Goal: Task Accomplishment & Management: Complete application form

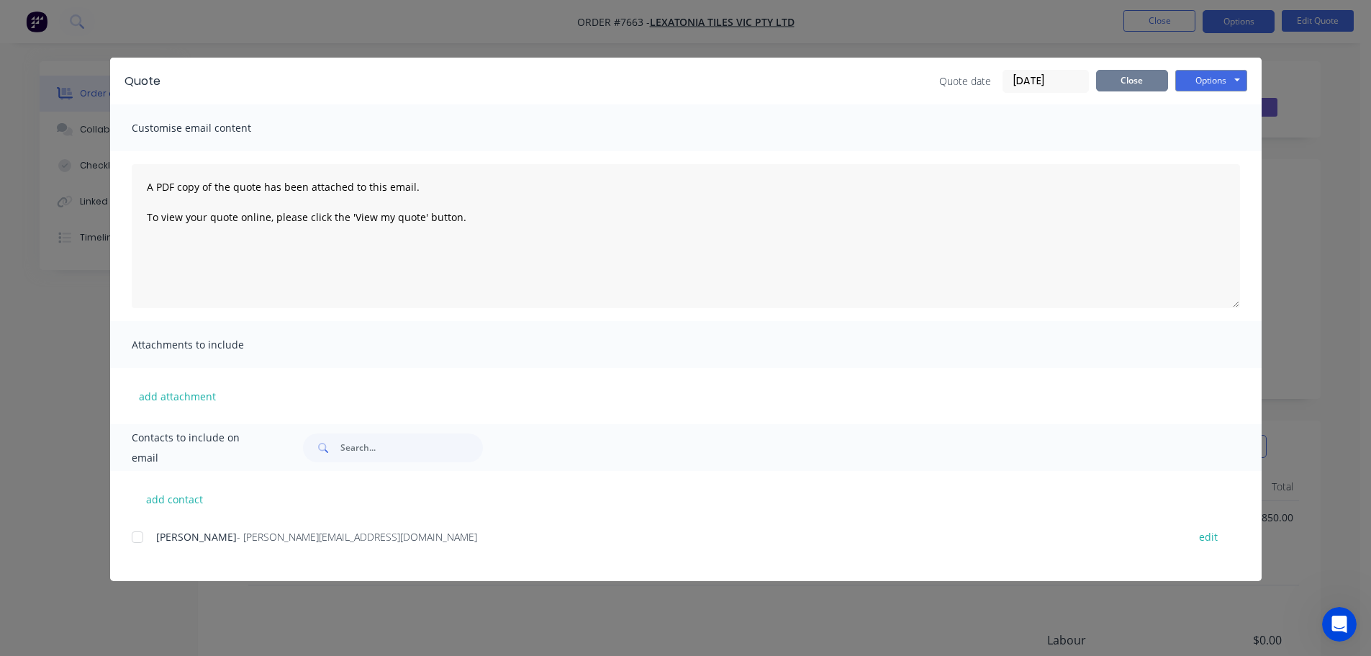
click at [1133, 81] on button "Close" at bounding box center [1132, 81] width 72 height 22
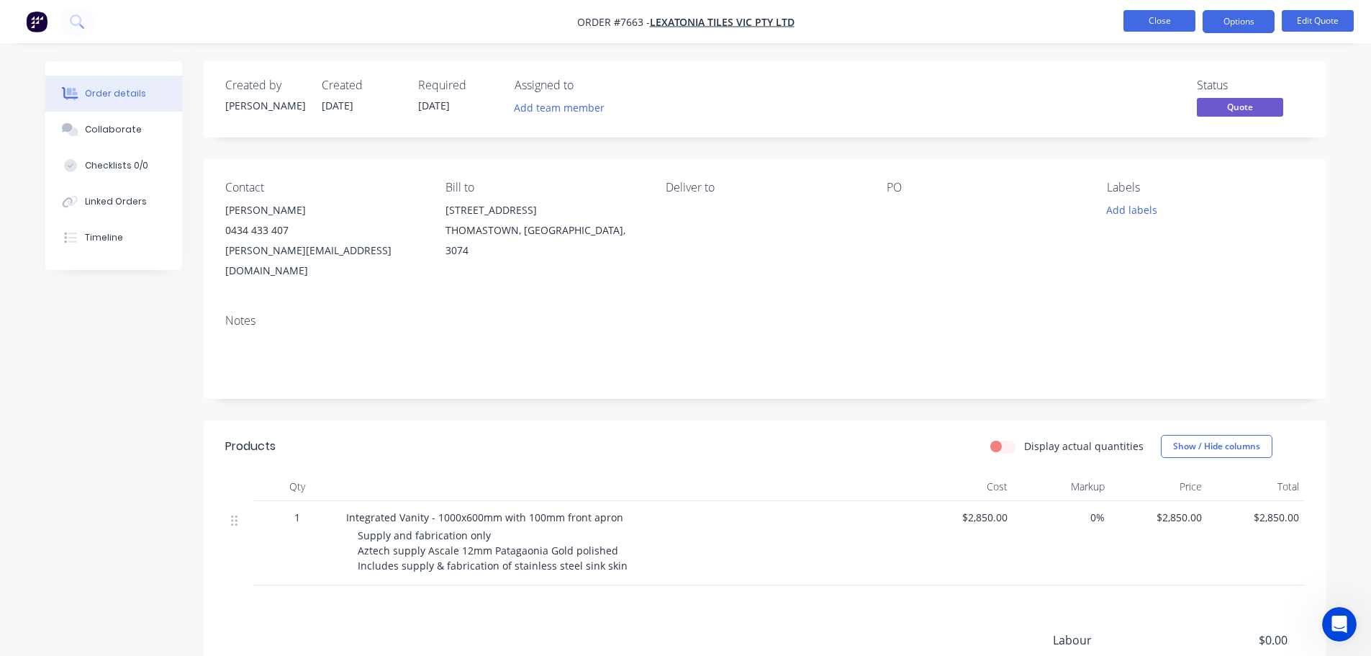
click at [1170, 22] on button "Close" at bounding box center [1159, 21] width 72 height 22
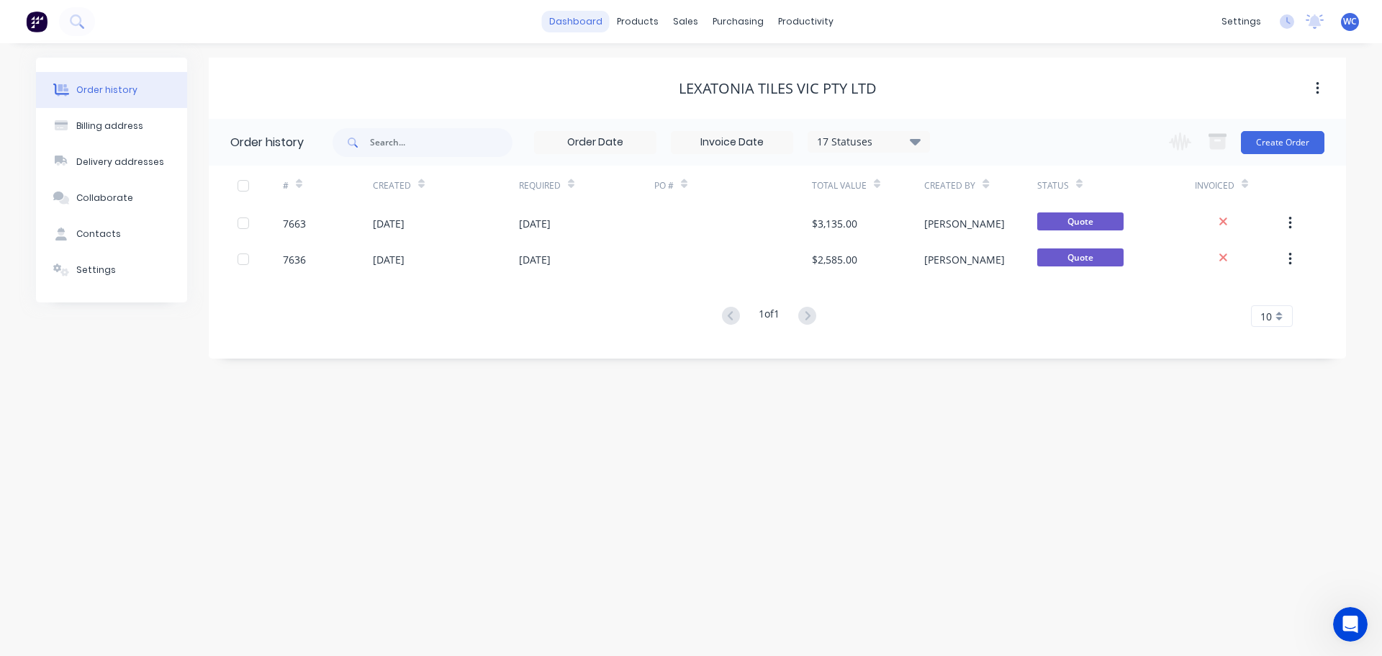
click at [586, 21] on link "dashboard" at bounding box center [576, 22] width 68 height 22
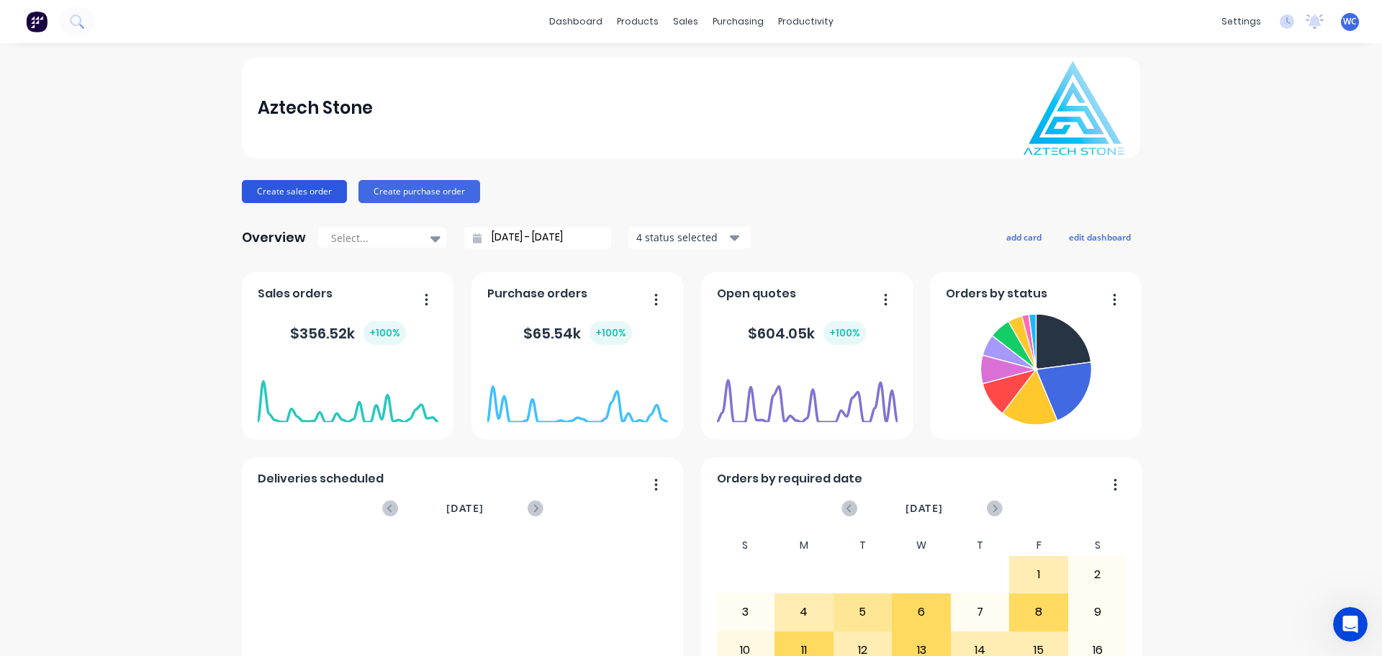
click at [311, 188] on button "Create sales order" at bounding box center [294, 191] width 105 height 23
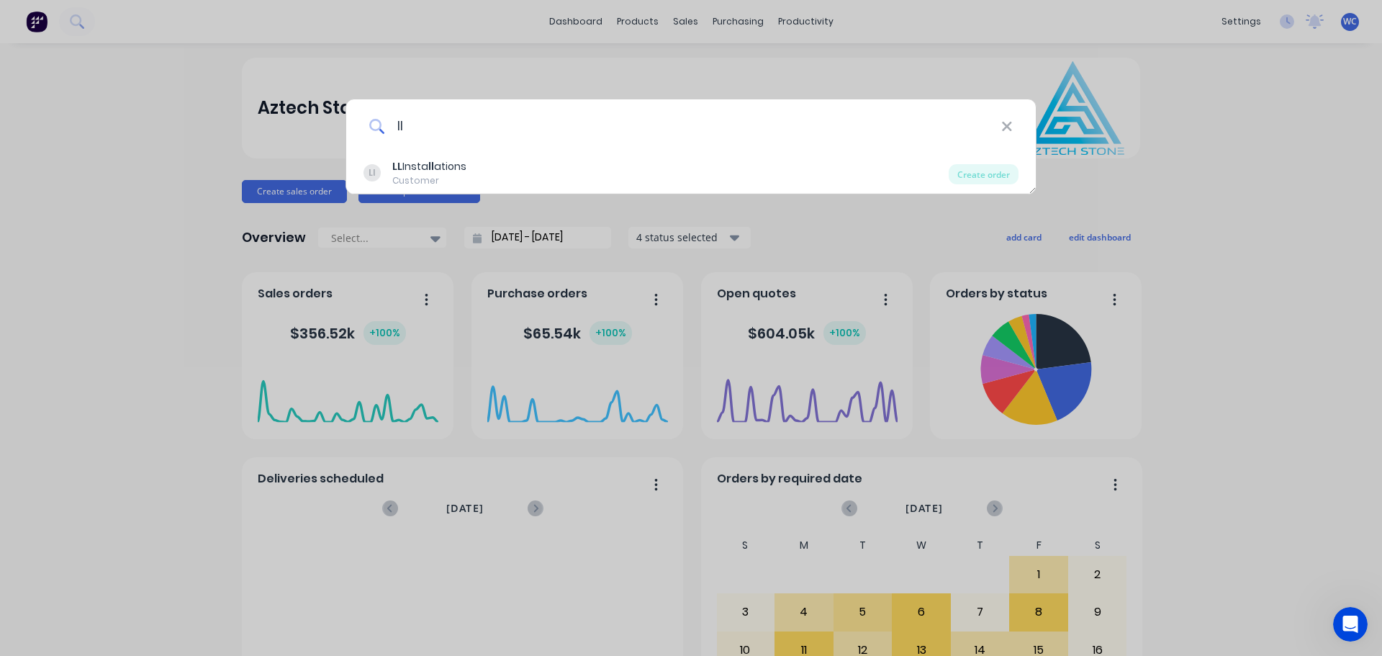
type input "l"
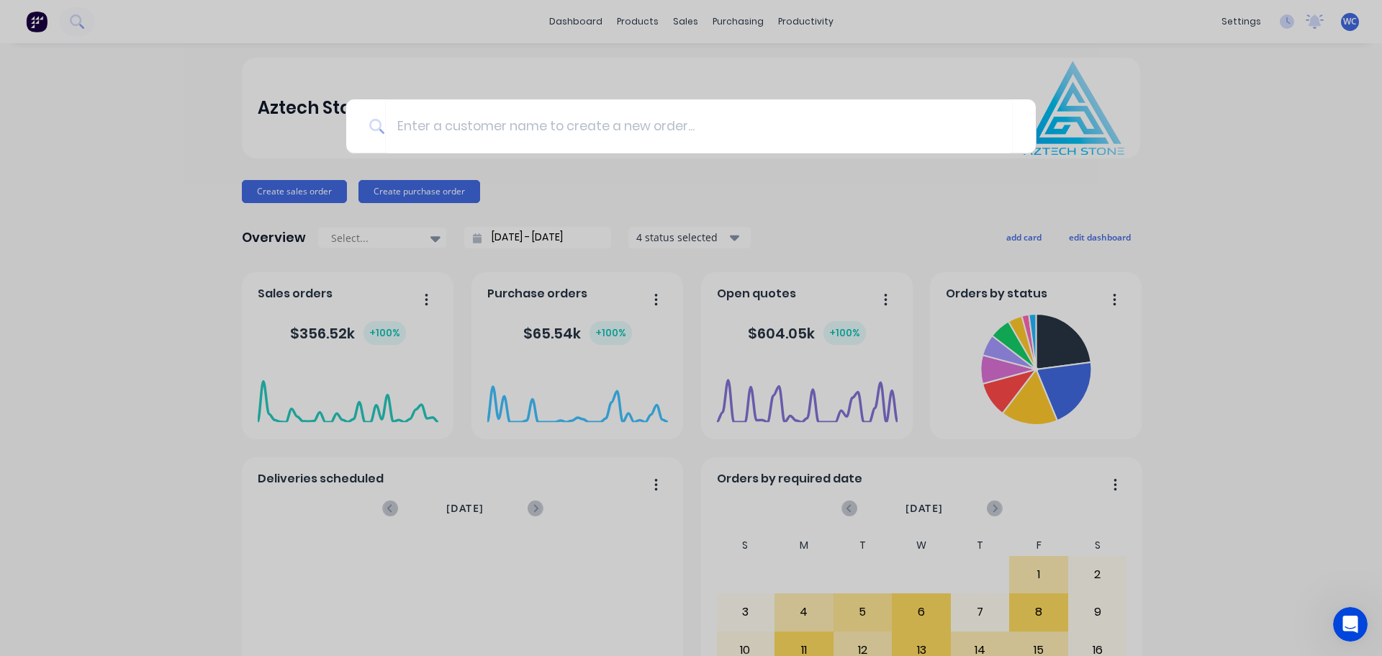
click at [674, 19] on div at bounding box center [691, 328] width 1382 height 656
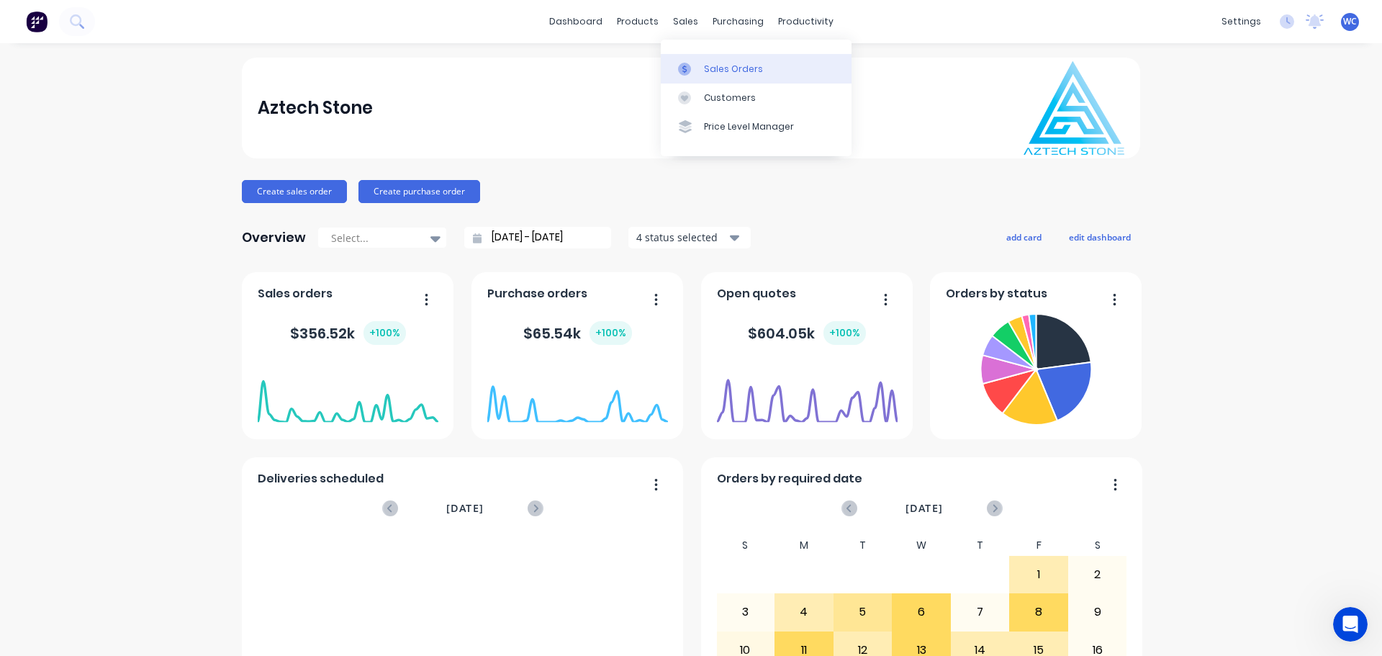
click at [730, 63] on div "Sales Orders" at bounding box center [733, 69] width 59 height 13
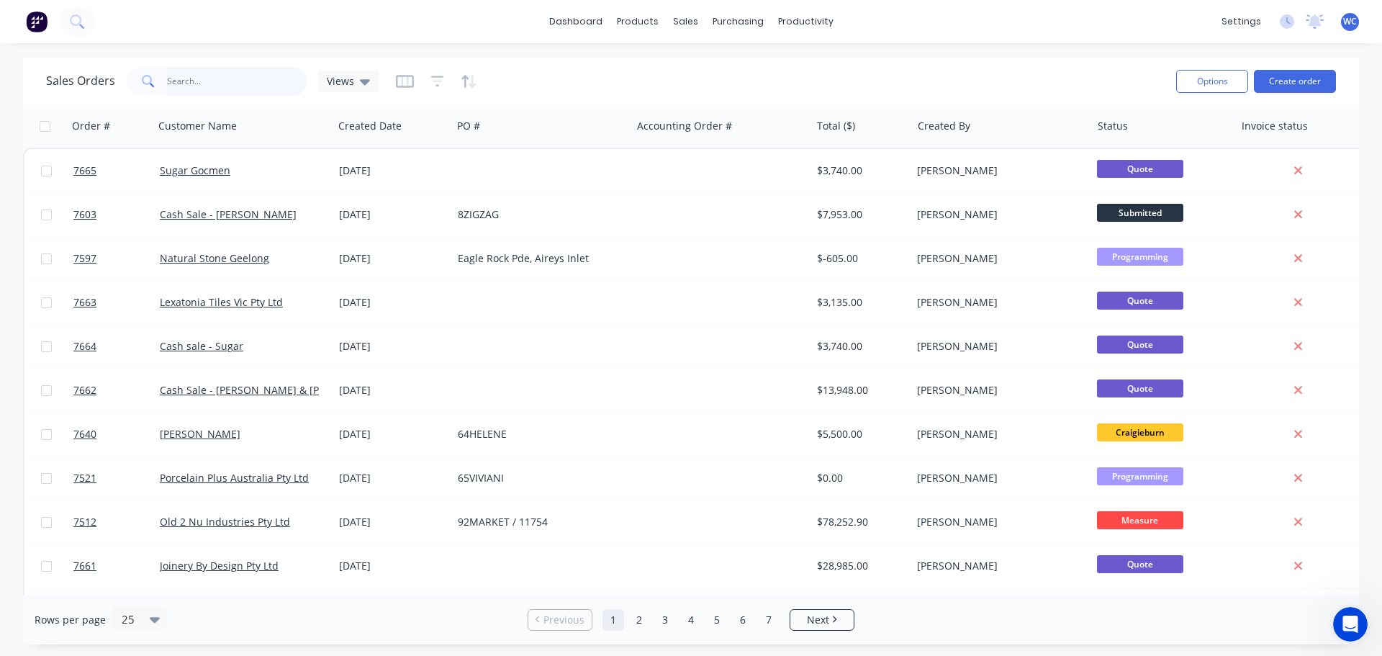
click at [189, 78] on input "text" at bounding box center [237, 81] width 140 height 29
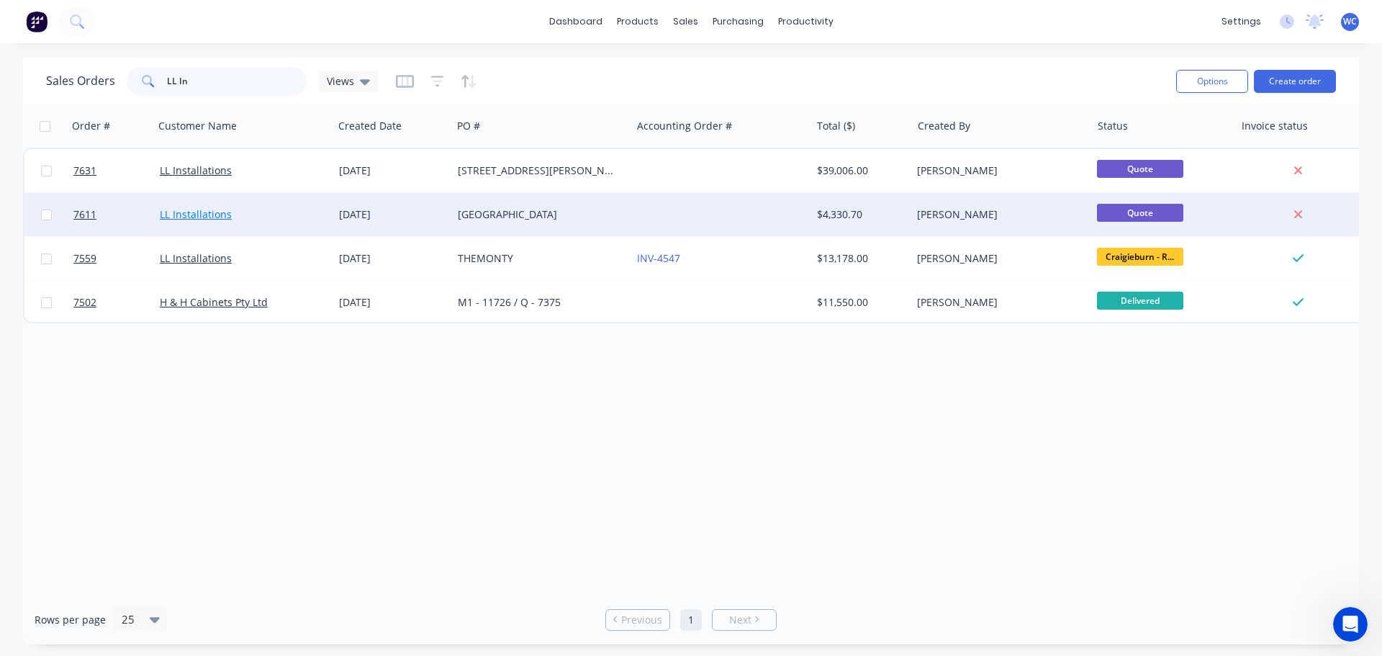
type input "LL In"
click at [208, 212] on link "LL Installations" at bounding box center [196, 214] width 72 height 14
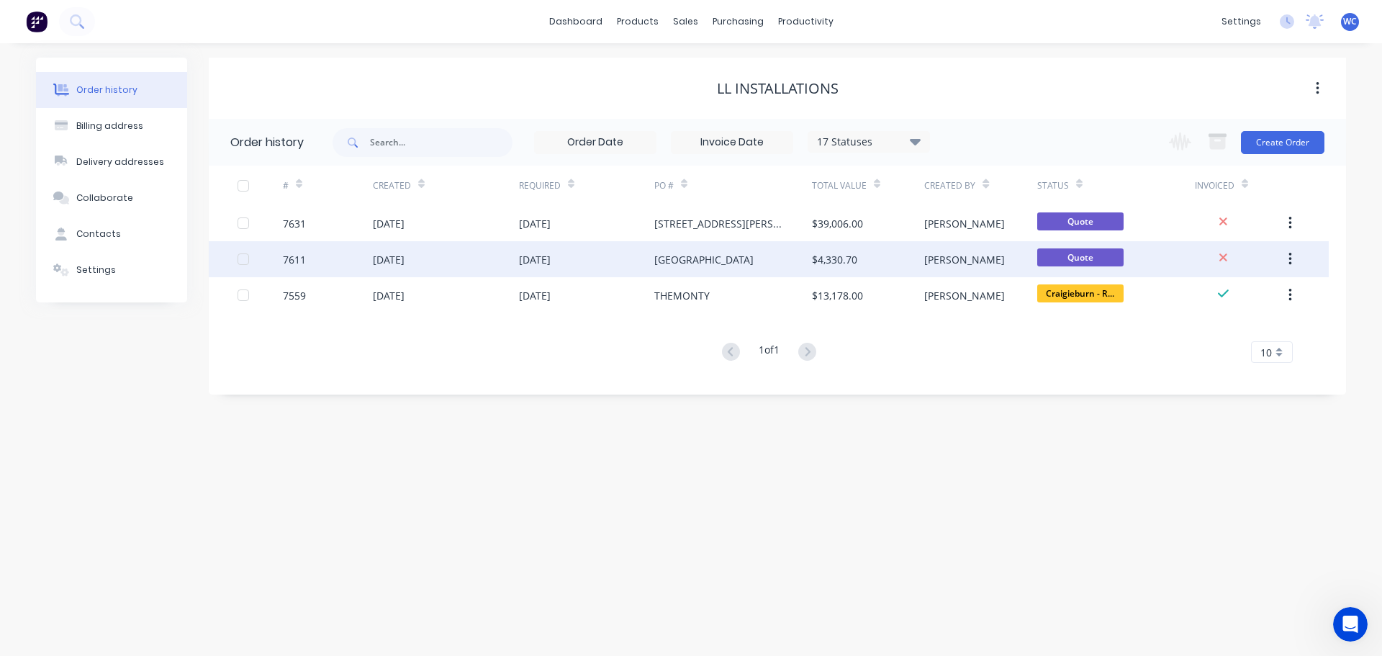
click at [732, 258] on div "[GEOGRAPHIC_DATA]" at bounding box center [703, 259] width 99 height 15
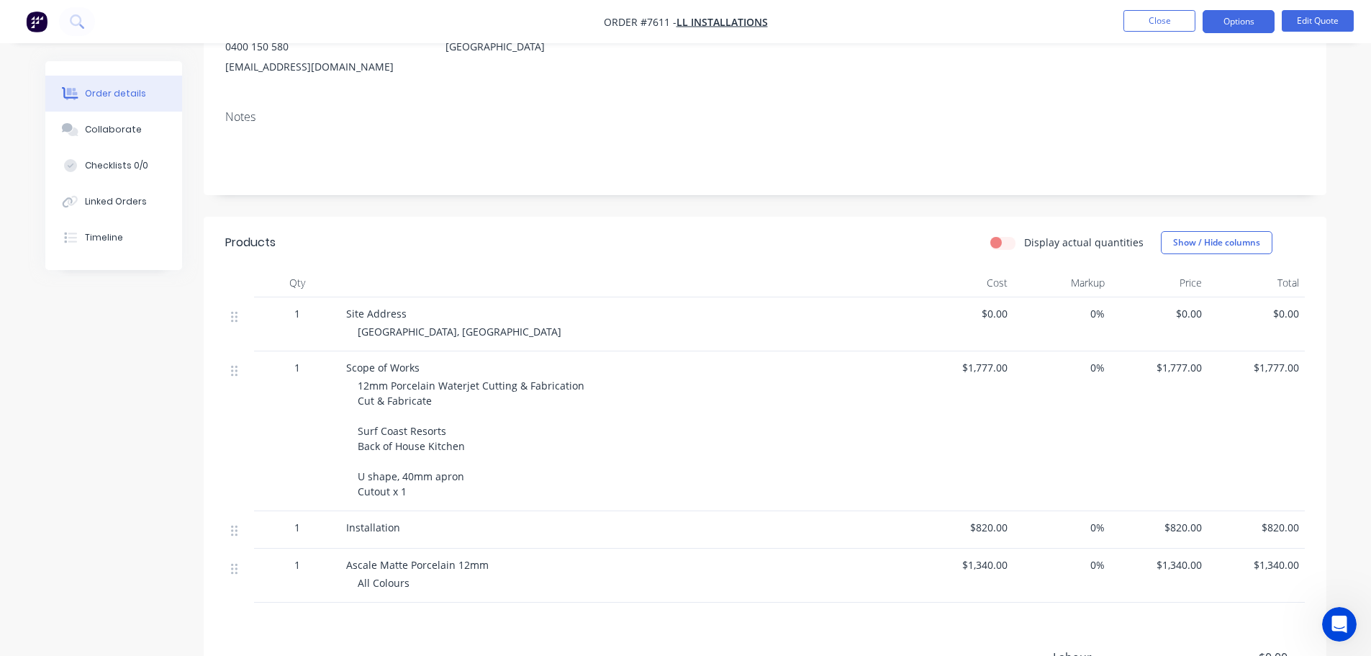
scroll to position [216, 0]
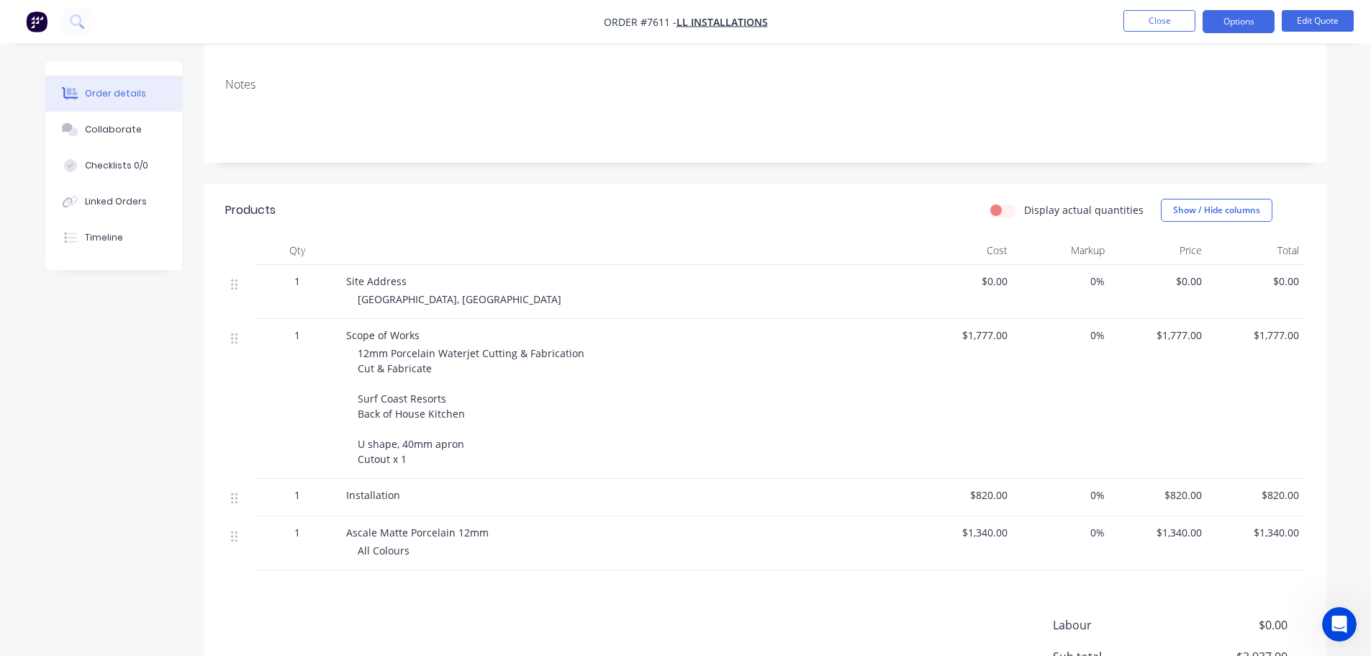
click at [364, 353] on span "12mm Porcelain Waterjet Cutting & Fabrication Cut & Fabricate Surf Coast Resort…" at bounding box center [471, 405] width 227 height 119
click at [1324, 21] on button "Edit Quote" at bounding box center [1318, 21] width 72 height 22
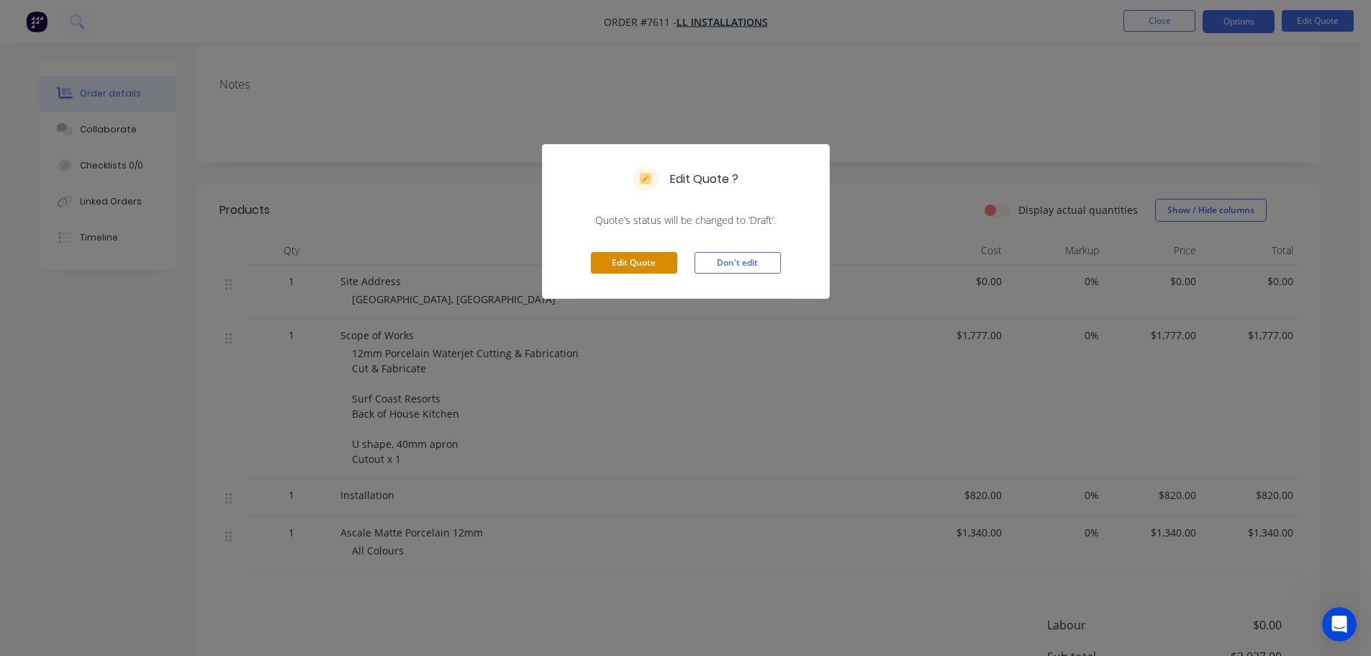
click at [651, 261] on button "Edit Quote" at bounding box center [634, 263] width 86 height 22
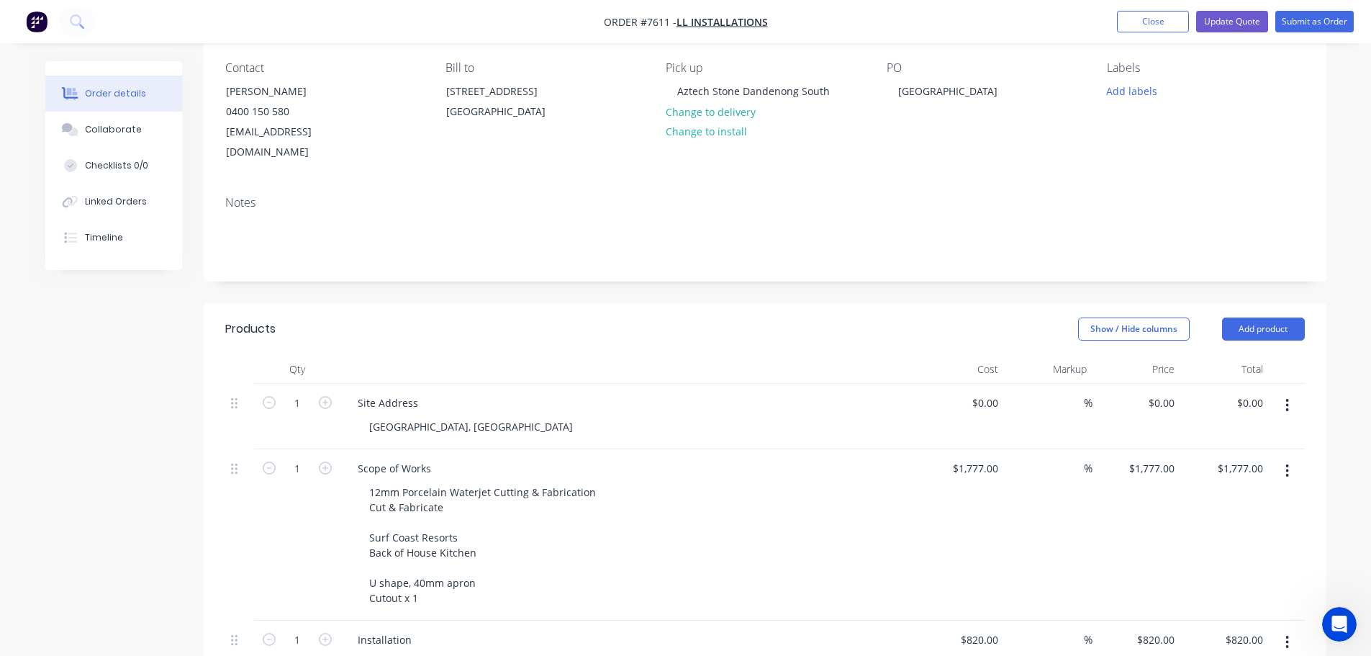
scroll to position [144, 0]
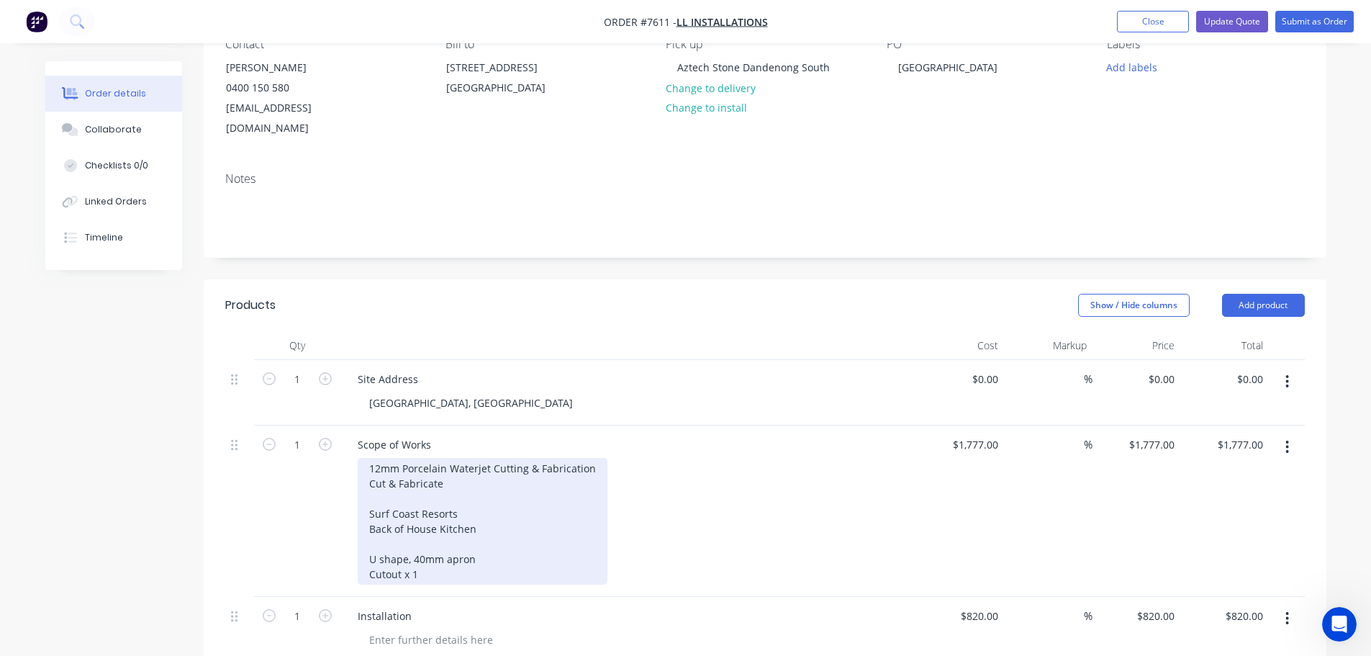
click at [419, 458] on div "12mm Porcelain Waterjet Cutting & Fabrication Cut & Fabricate Surf Coast Resort…" at bounding box center [483, 521] width 250 height 127
click at [376, 458] on div "12mm Porcelain Waterjet Cutting & Fabrication Cut & Fabricate Surf Coast Resort…" at bounding box center [483, 521] width 250 height 127
click at [403, 458] on div "20mm Porcelain Waterjet Cutting & Fabrication Cut & Fabricate Surf Coast Resort…" at bounding box center [483, 521] width 250 height 127
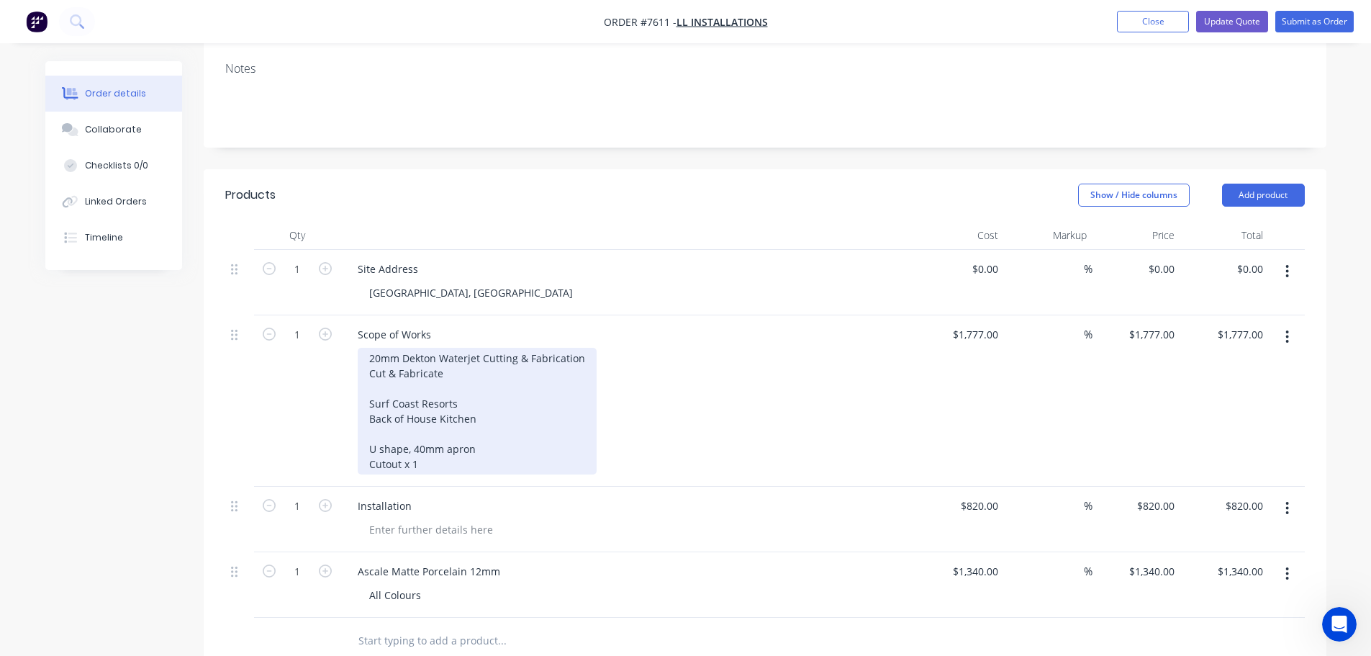
scroll to position [288, 0]
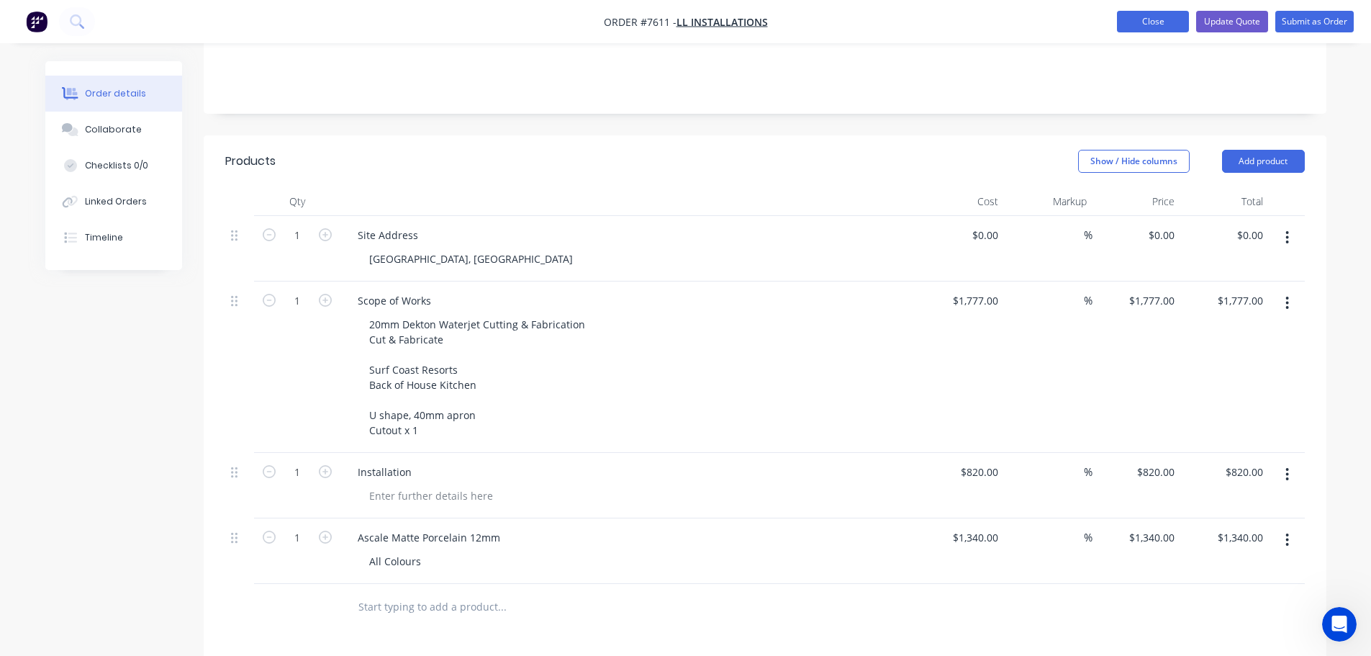
click at [1152, 20] on button "Close" at bounding box center [1153, 22] width 72 height 22
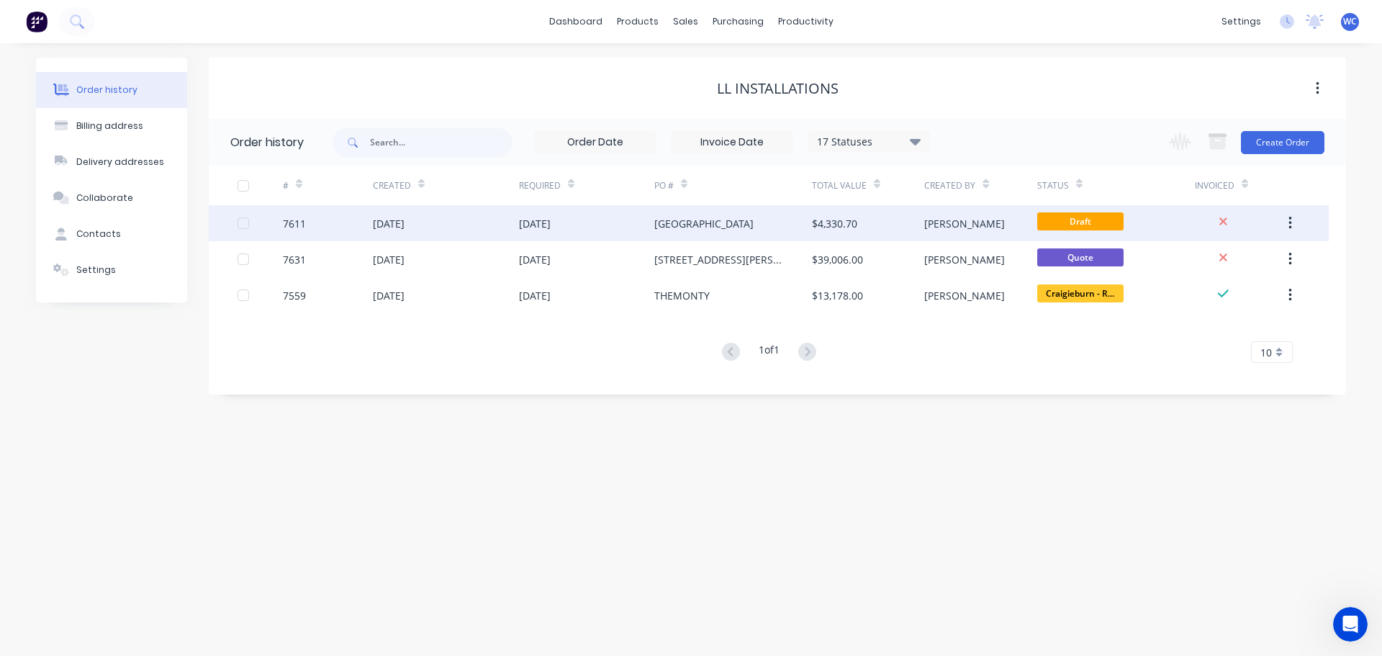
click at [1018, 224] on div "[PERSON_NAME]" at bounding box center [980, 223] width 112 height 36
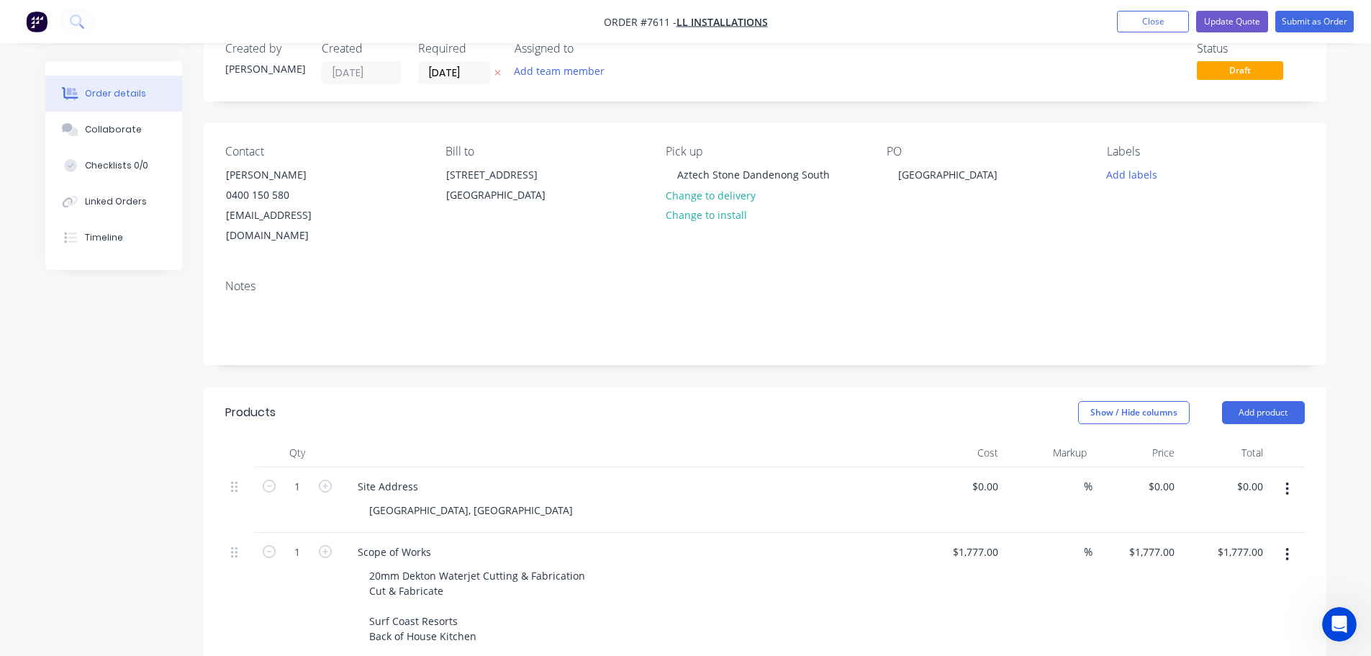
scroll to position [72, 0]
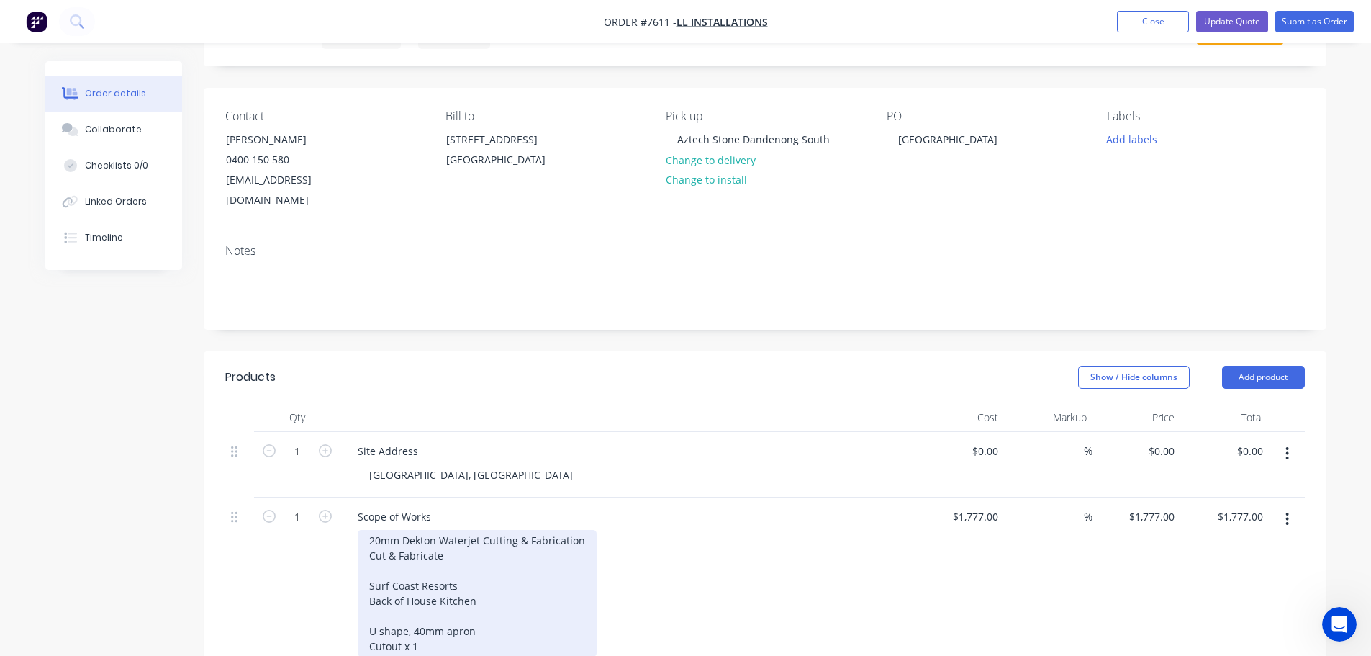
click at [376, 530] on div "20mm Dekton Waterjet Cutting & Fabrication Cut & Fabricate Surf Coast Resorts B…" at bounding box center [477, 593] width 239 height 127
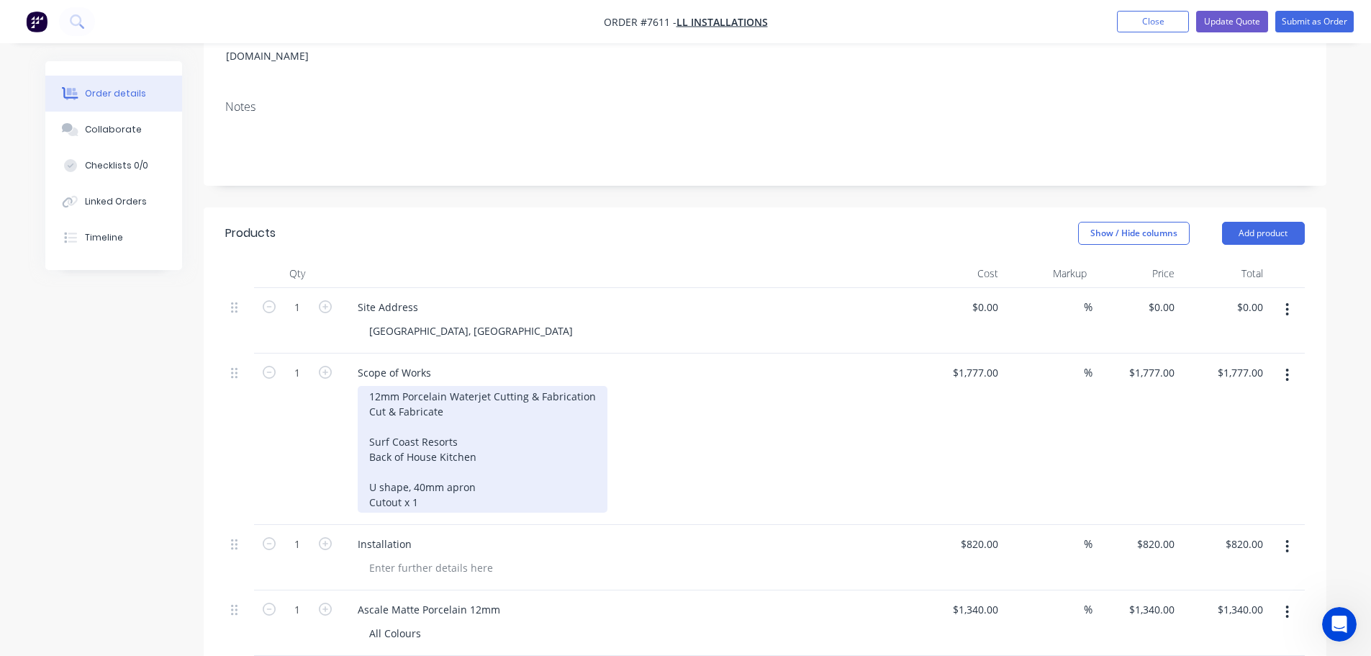
scroll to position [144, 0]
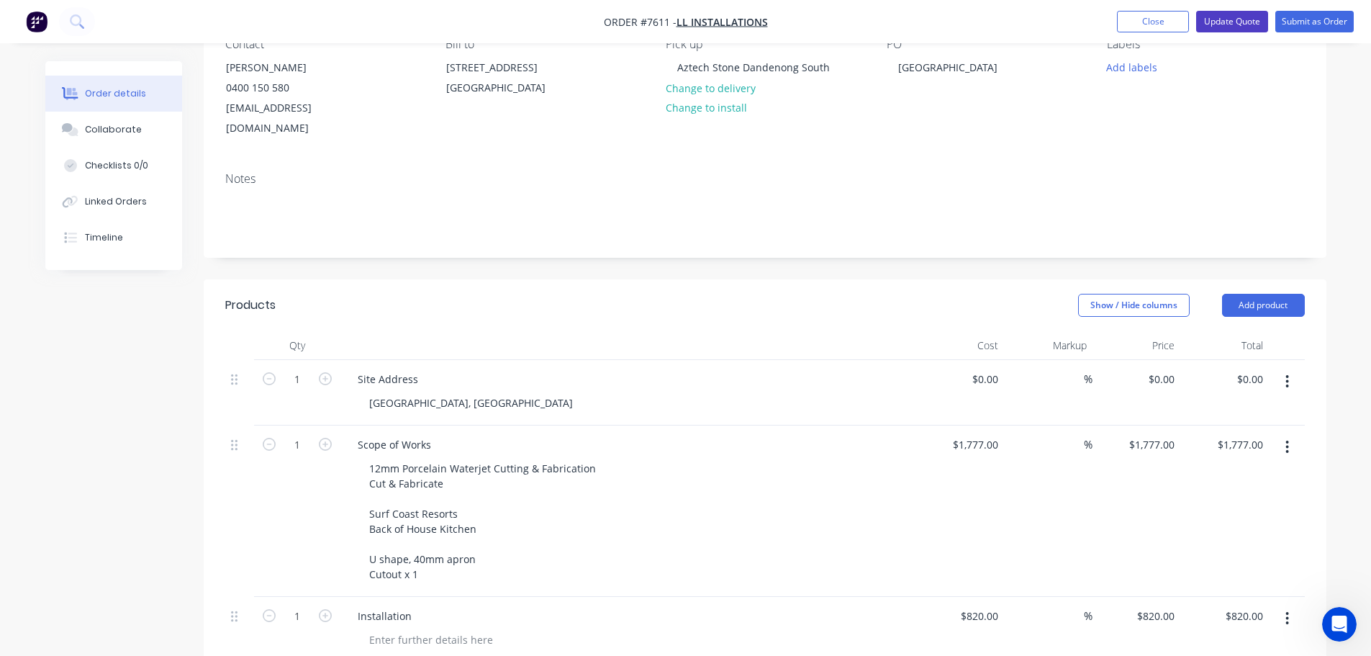
click at [1247, 24] on button "Update Quote" at bounding box center [1232, 22] width 72 height 22
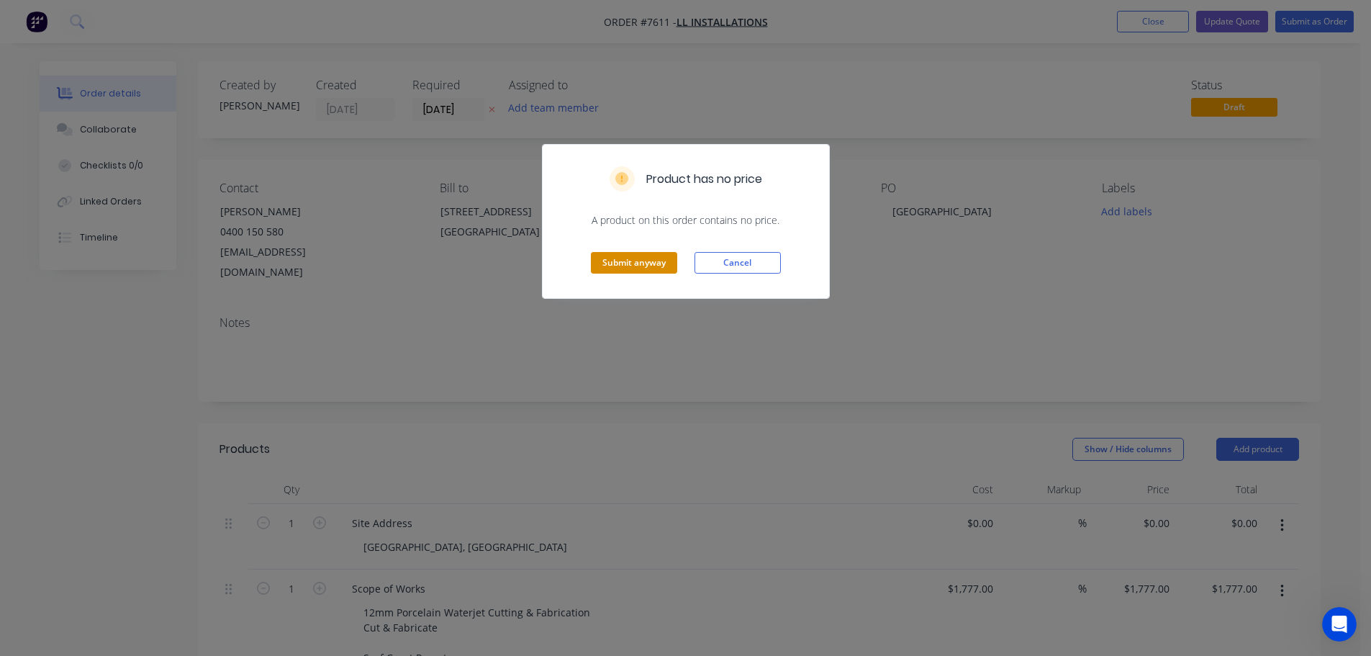
click at [629, 263] on button "Submit anyway" at bounding box center [634, 263] width 86 height 22
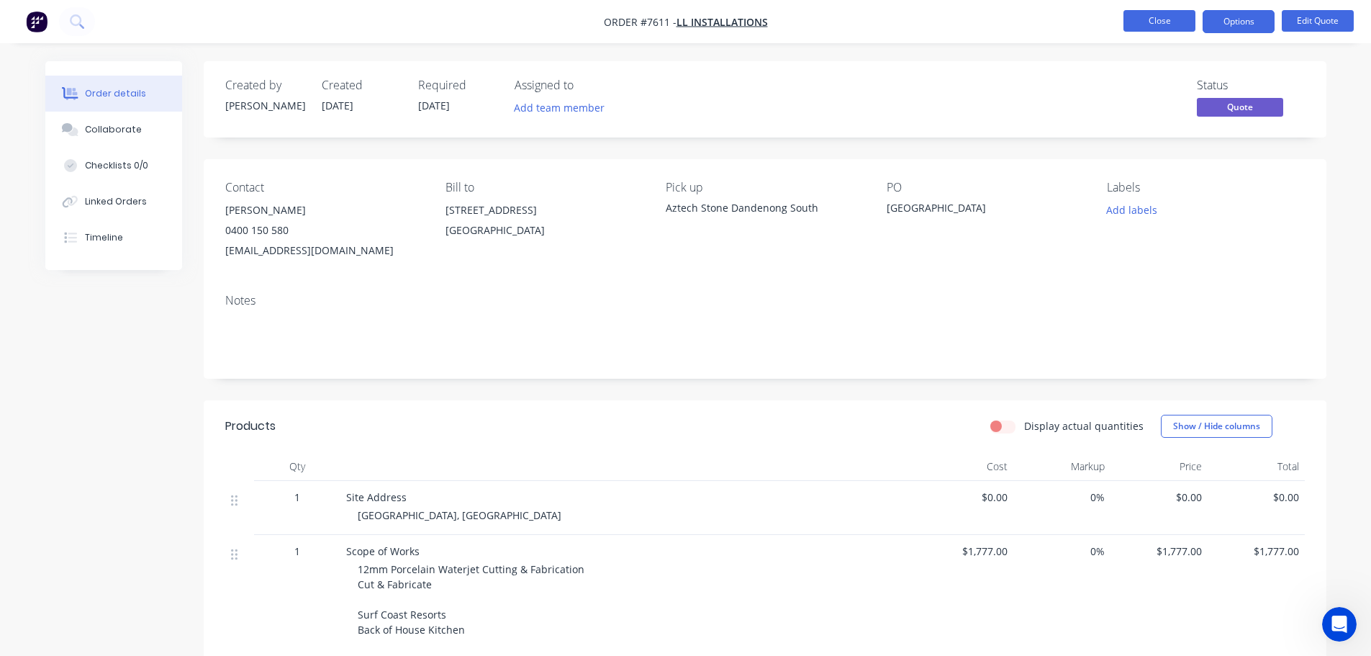
click at [1148, 19] on button "Close" at bounding box center [1159, 21] width 72 height 22
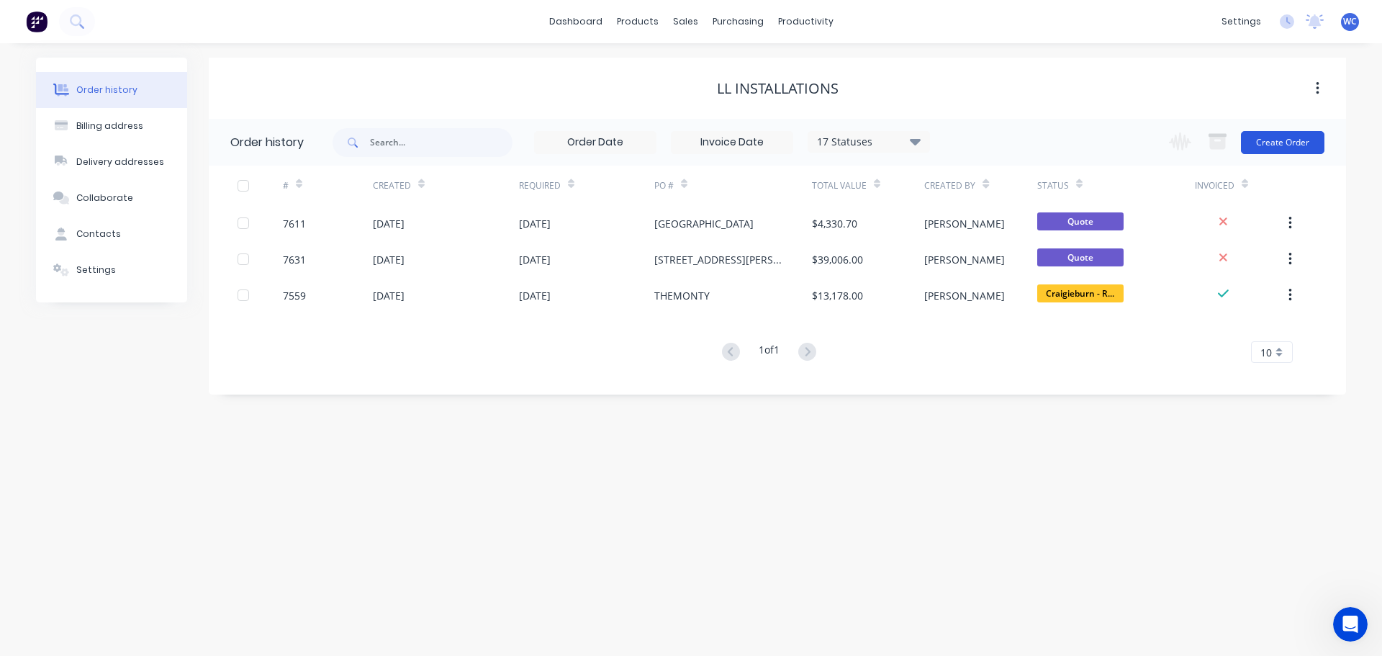
click at [1272, 137] on button "Create Order" at bounding box center [1282, 142] width 83 height 23
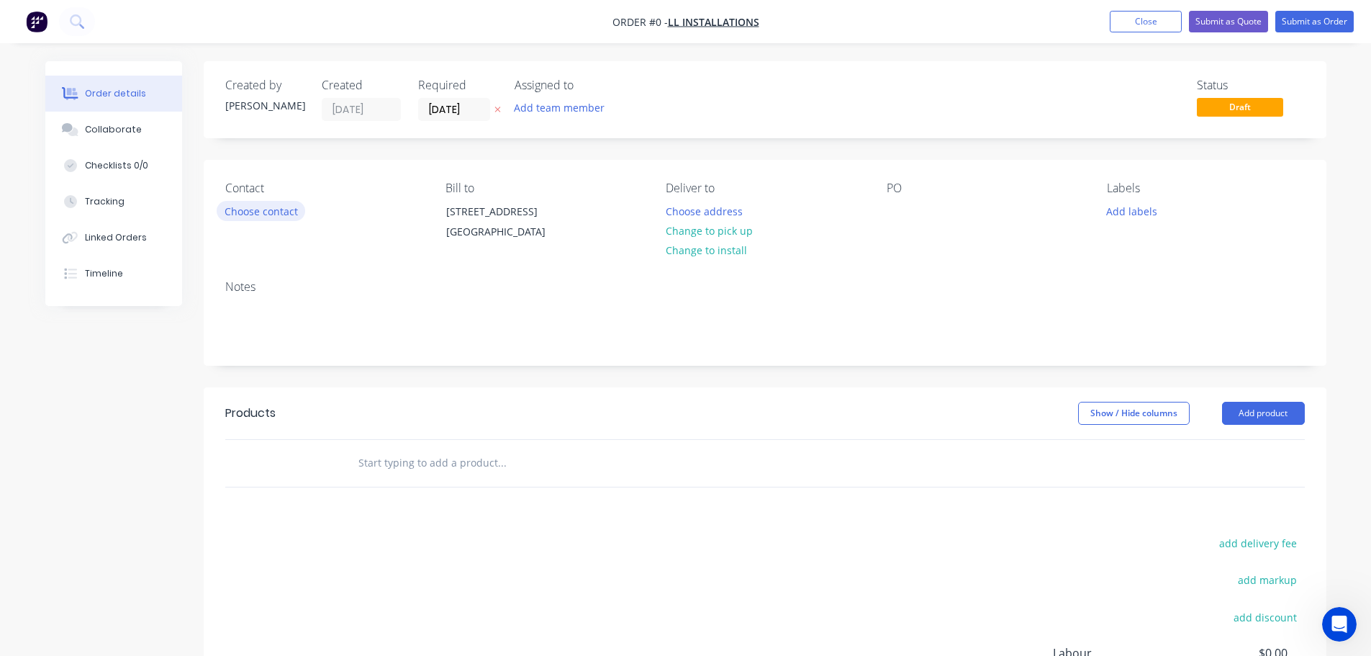
click at [278, 207] on button "Choose contact" at bounding box center [261, 210] width 89 height 19
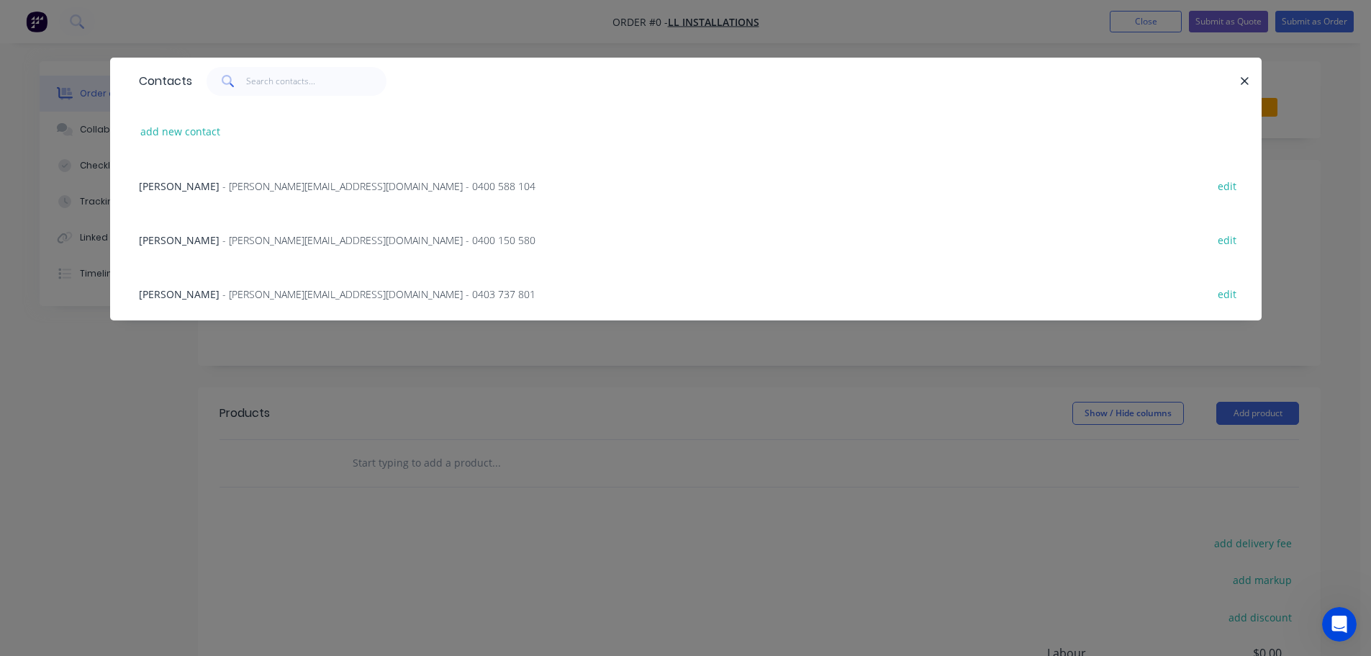
click at [245, 292] on span "- [PERSON_NAME][EMAIL_ADDRESS][DOMAIN_NAME] - 0403 737 801" at bounding box center [378, 294] width 313 height 14
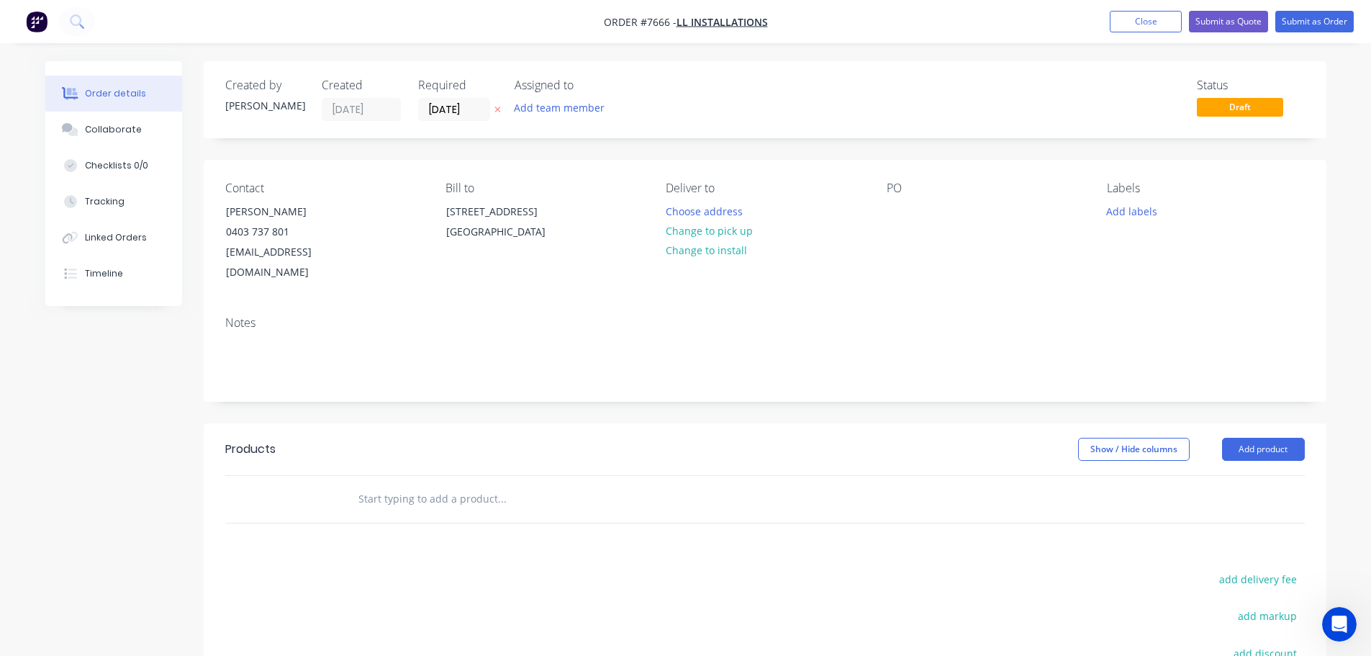
click at [389, 484] on input "text" at bounding box center [502, 498] width 288 height 29
click at [390, 484] on input "text" at bounding box center [502, 498] width 288 height 29
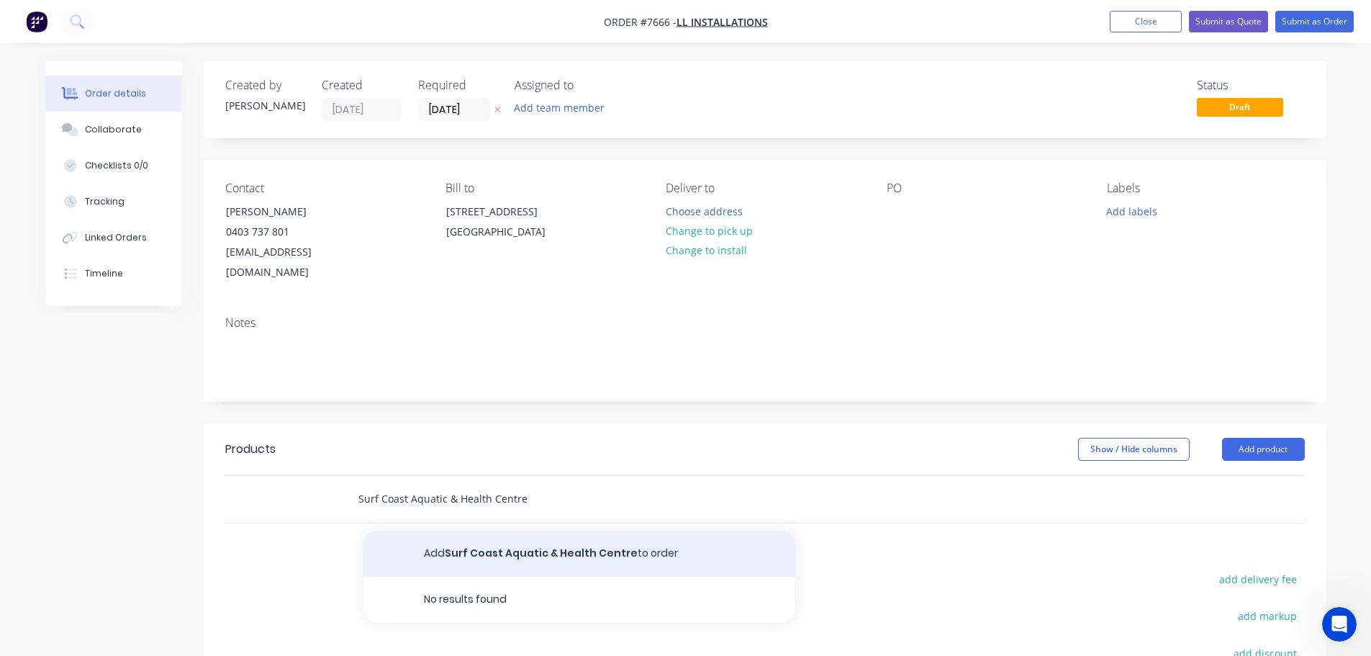
type input "Surf Coast Aquatic & Health Centre"
click at [491, 530] on button "Add Surf Coast Aquatic & Health Centre to order" at bounding box center [579, 553] width 432 height 46
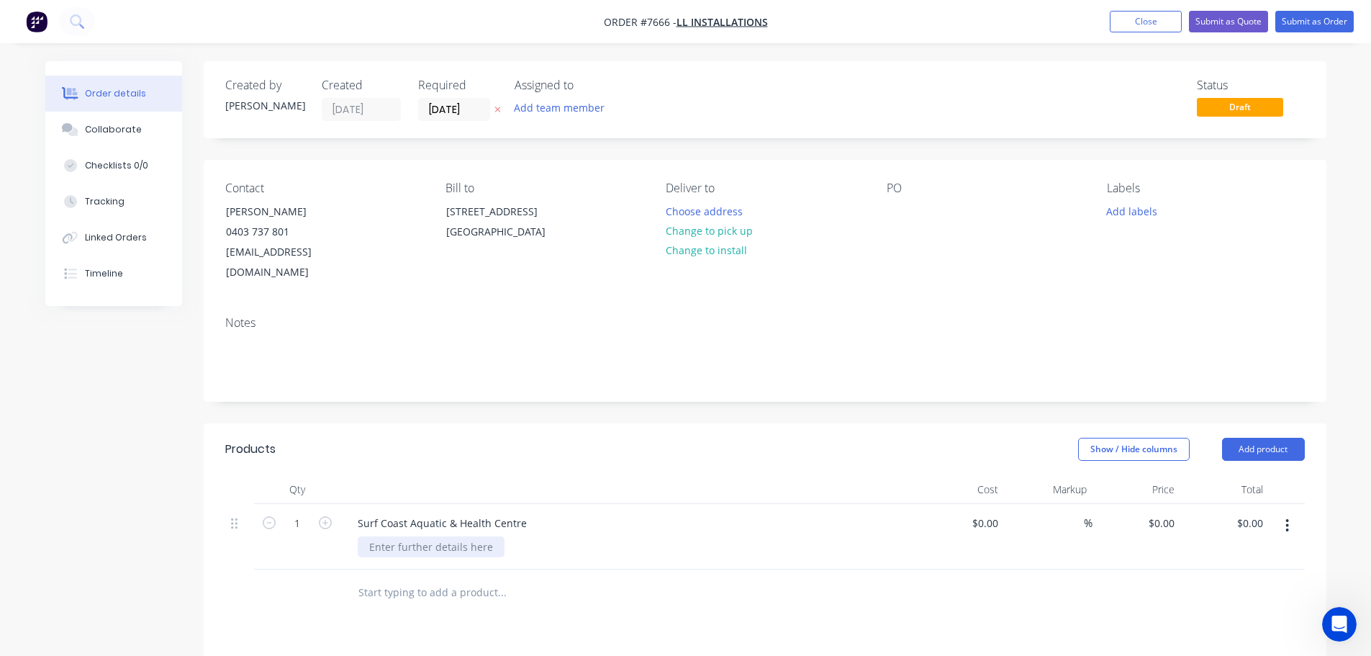
click at [448, 536] on div at bounding box center [431, 546] width 147 height 21
click at [441, 549] on div "Dekton supply, fabricate & install 20mm" at bounding box center [449, 554] width 183 height 36
click at [458, 543] on div "Dekton supply, fabricate & install 20mm Dekton" at bounding box center [449, 554] width 183 height 36
click at [520, 556] on div "Dekton supply, fabricate & install 20mm Dekton - Gada - 3240x1460mm As per draw…" at bounding box center [460, 561] width 204 height 51
click at [520, 558] on div "Dekton supply, fabricate & install 20mm Dekton - Gada - 3240x1460mm As per draw…" at bounding box center [460, 561] width 204 height 51
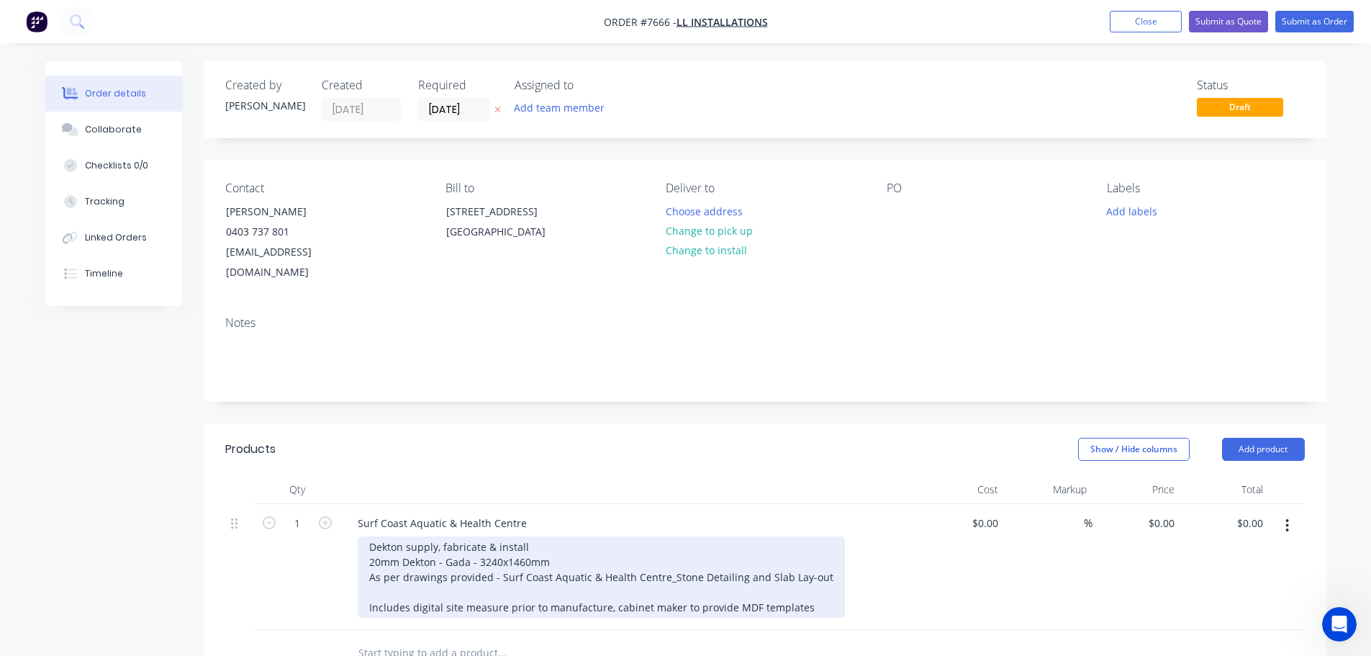
click at [569, 540] on div "Dekton supply, fabricate & install 20mm Dekton - Gada - 3240x1460mm As per draw…" at bounding box center [601, 576] width 487 height 81
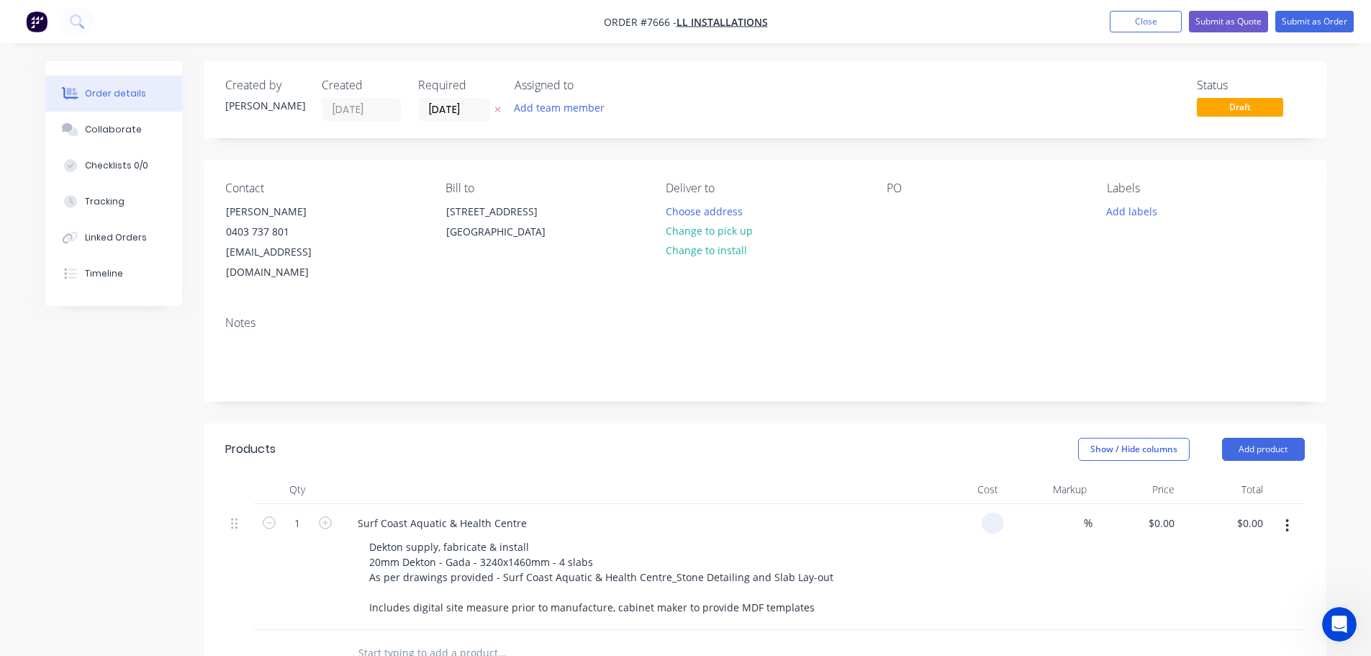
click at [976, 504] on div at bounding box center [960, 567] width 89 height 126
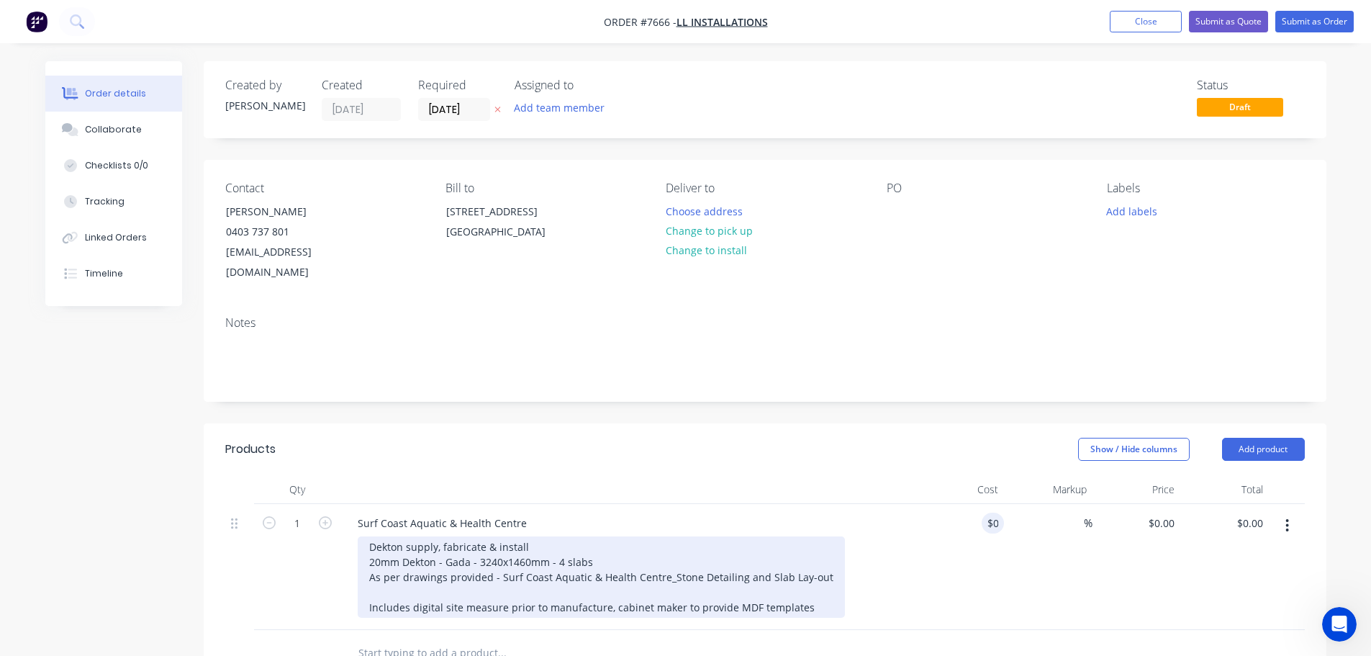
click at [813, 593] on div "Dekton supply, fabricate & install 20mm Dekton - Gada - 3240x1460mm - 4 slabs A…" at bounding box center [601, 576] width 487 height 81
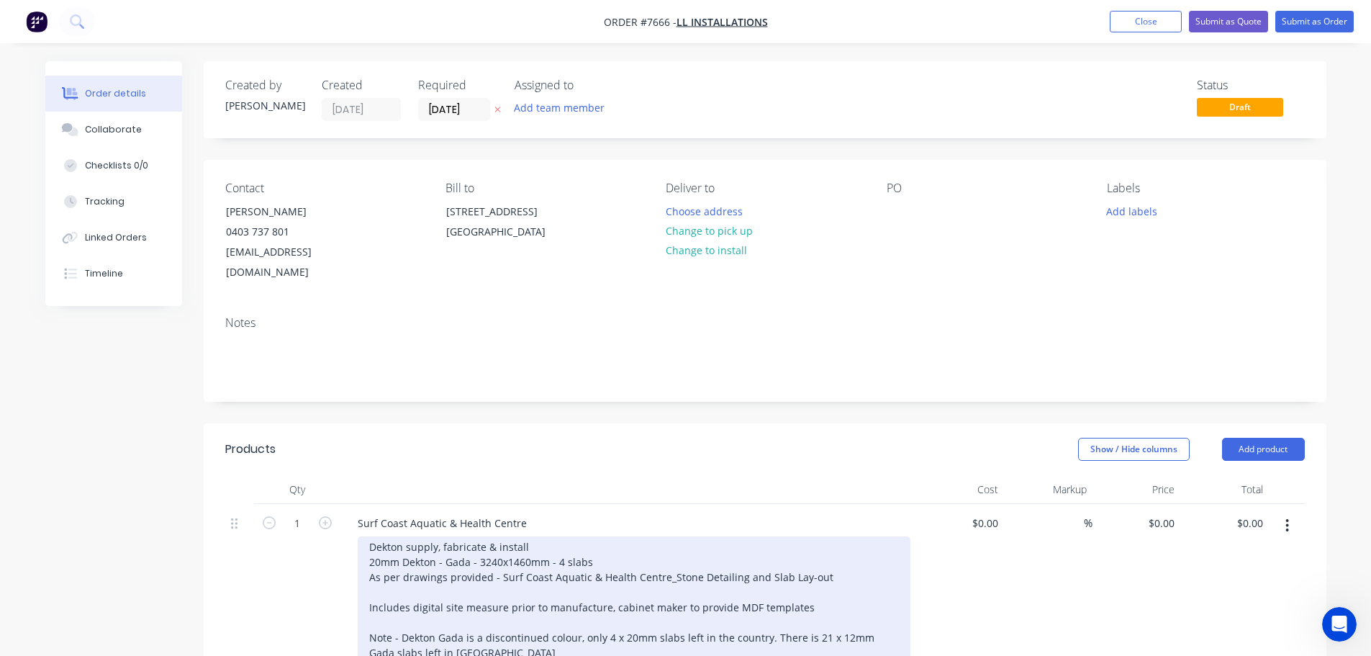
click at [808, 616] on div "Dekton supply, fabricate & install 20mm Dekton - Gada - 3240x1460mm - 4 slabs A…" at bounding box center [634, 599] width 553 height 127
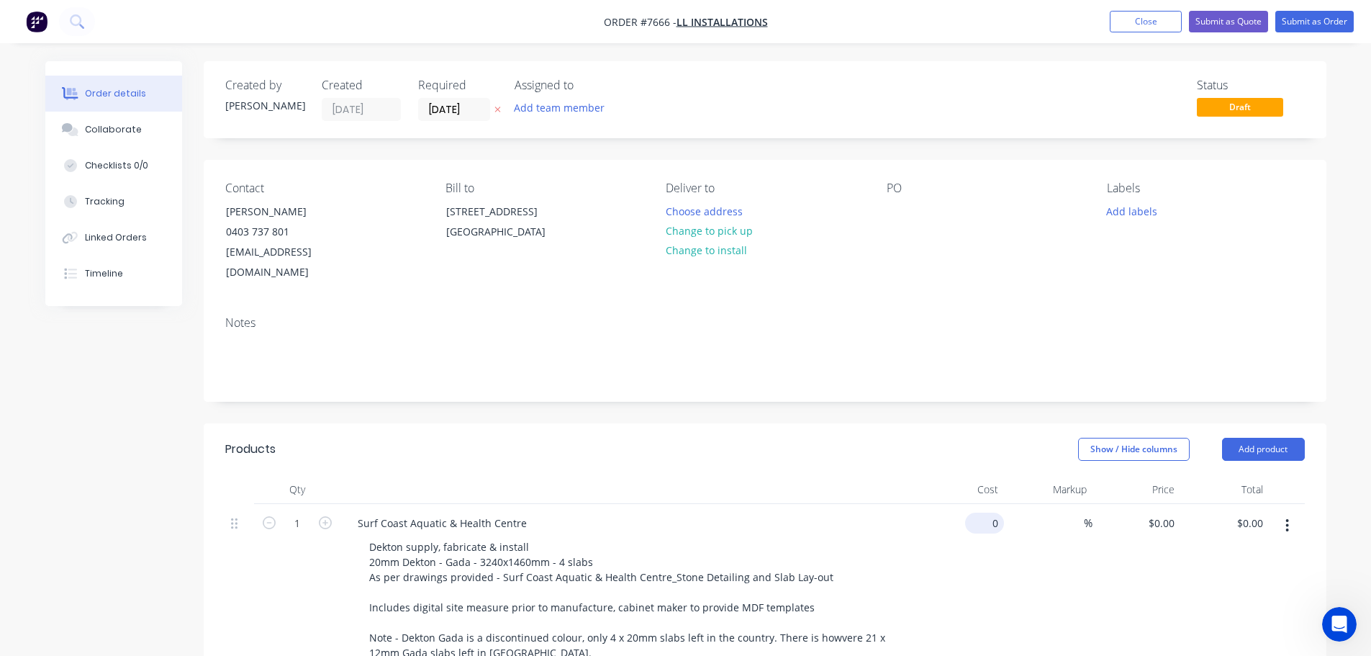
click at [972, 504] on div "0 $0.00" at bounding box center [960, 589] width 89 height 171
type input "$14,350.00"
click at [1235, 23] on button "Submit as Quote" at bounding box center [1228, 22] width 79 height 22
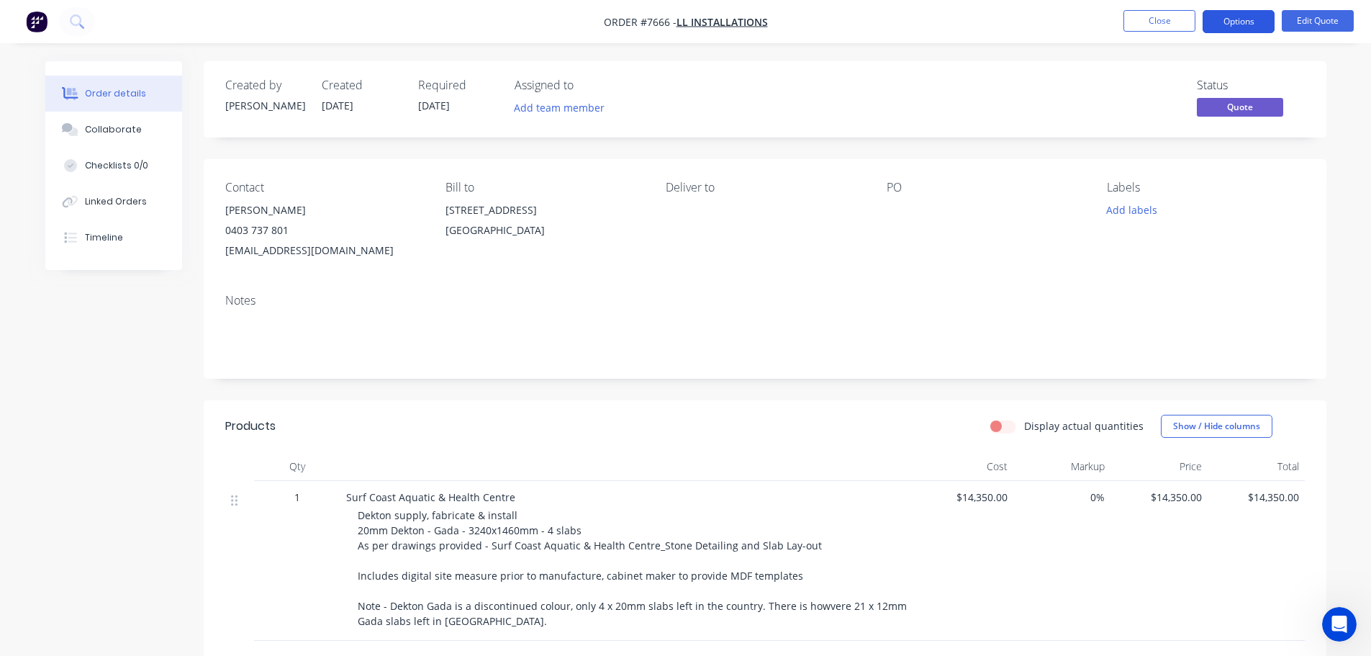
click at [1242, 17] on button "Options" at bounding box center [1239, 21] width 72 height 23
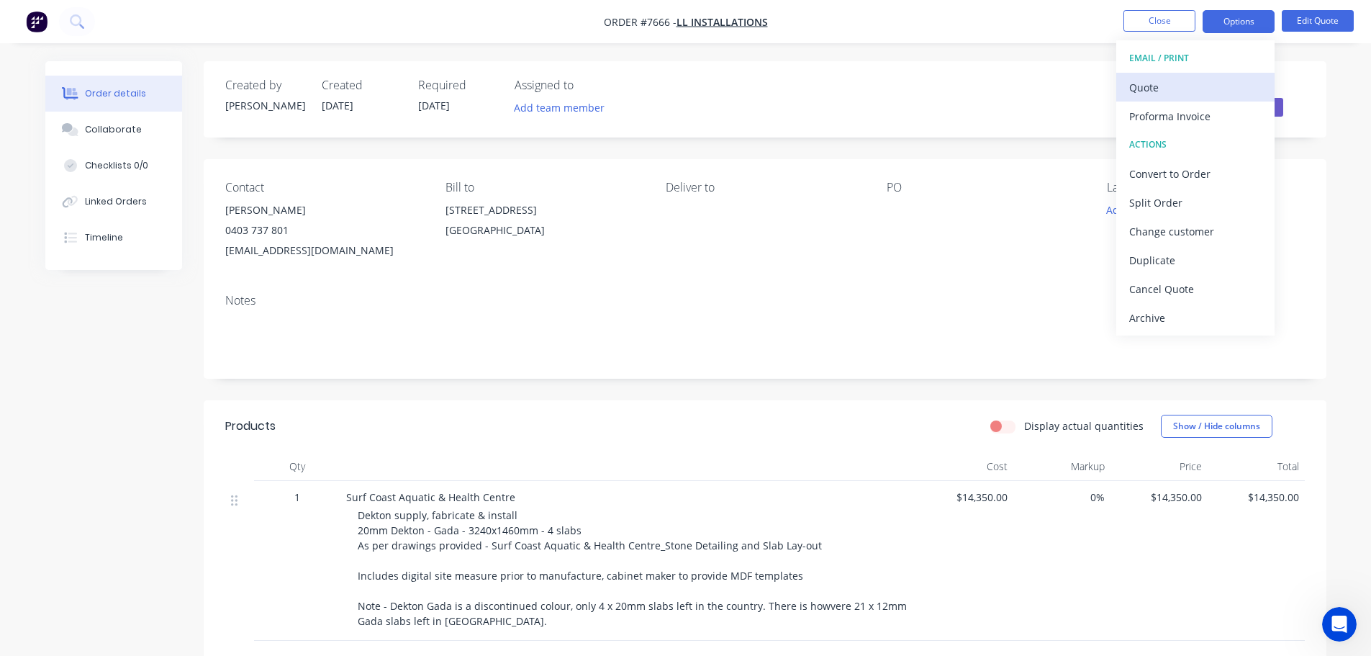
click at [1156, 87] on div "Quote" at bounding box center [1195, 87] width 132 height 21
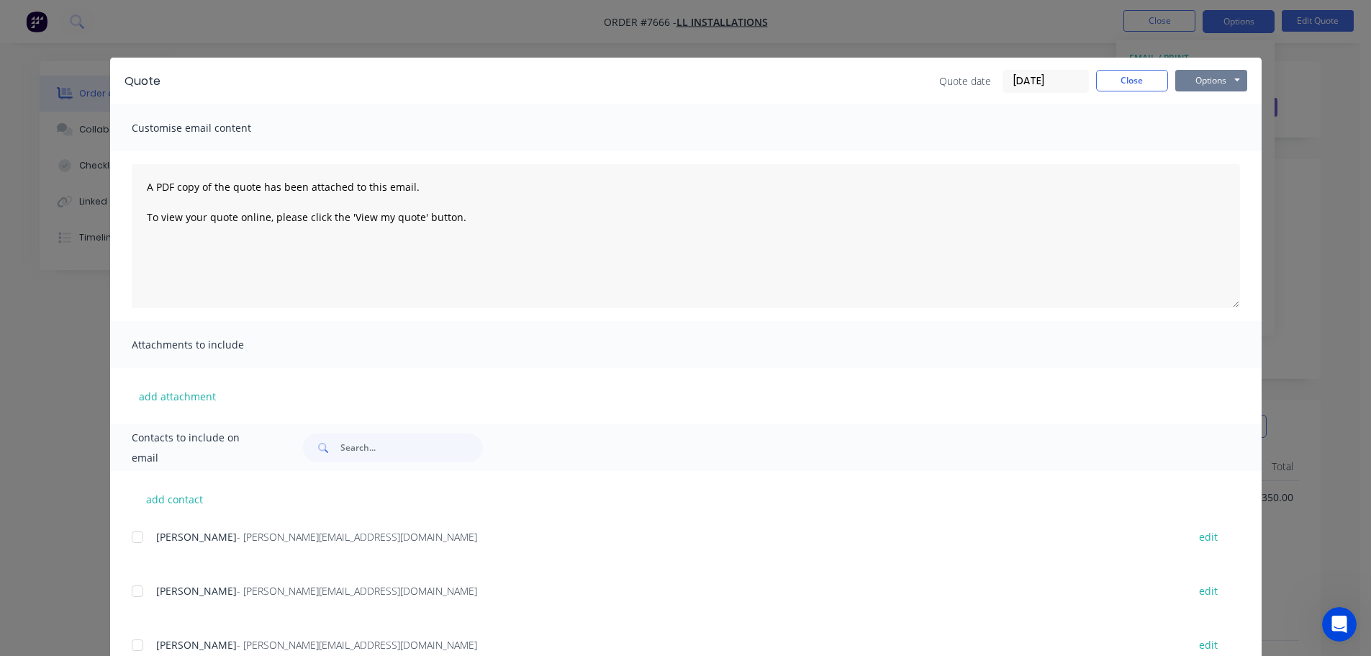
click at [1192, 76] on button "Options" at bounding box center [1211, 81] width 72 height 22
click at [1202, 101] on button "Preview" at bounding box center [1221, 106] width 92 height 24
click at [1133, 83] on button "Close" at bounding box center [1132, 81] width 72 height 22
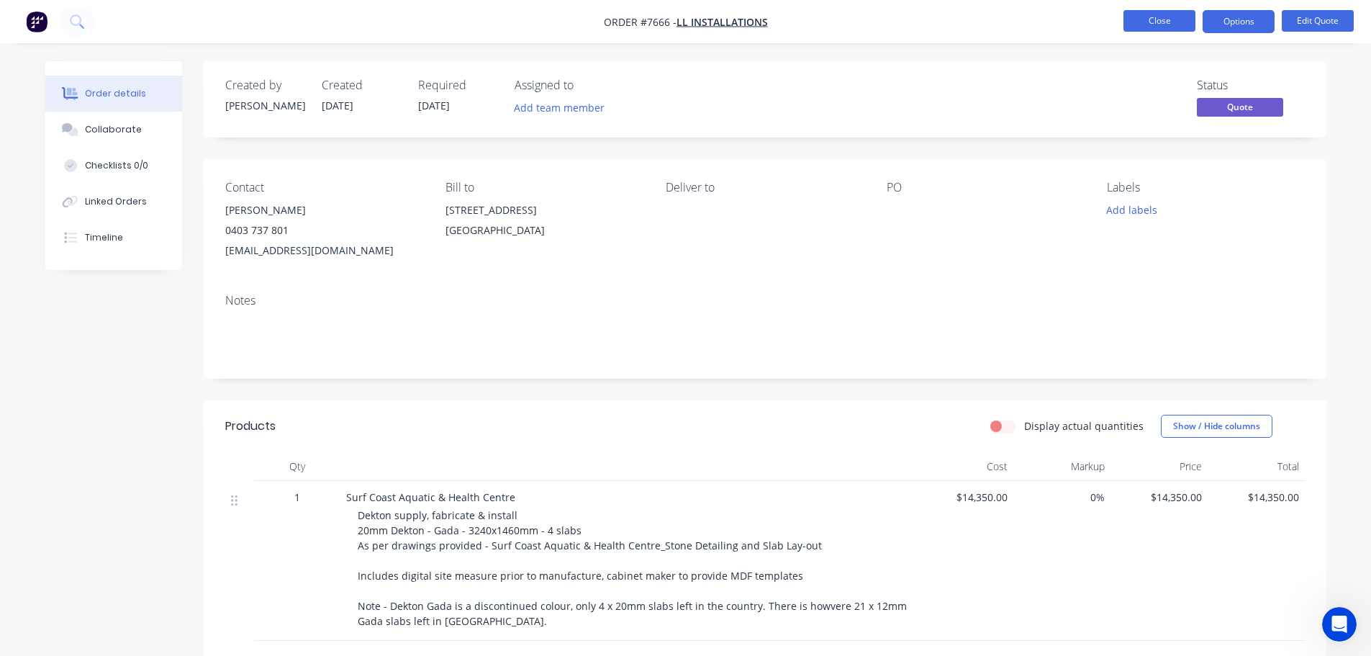
click at [1182, 19] on button "Close" at bounding box center [1159, 21] width 72 height 22
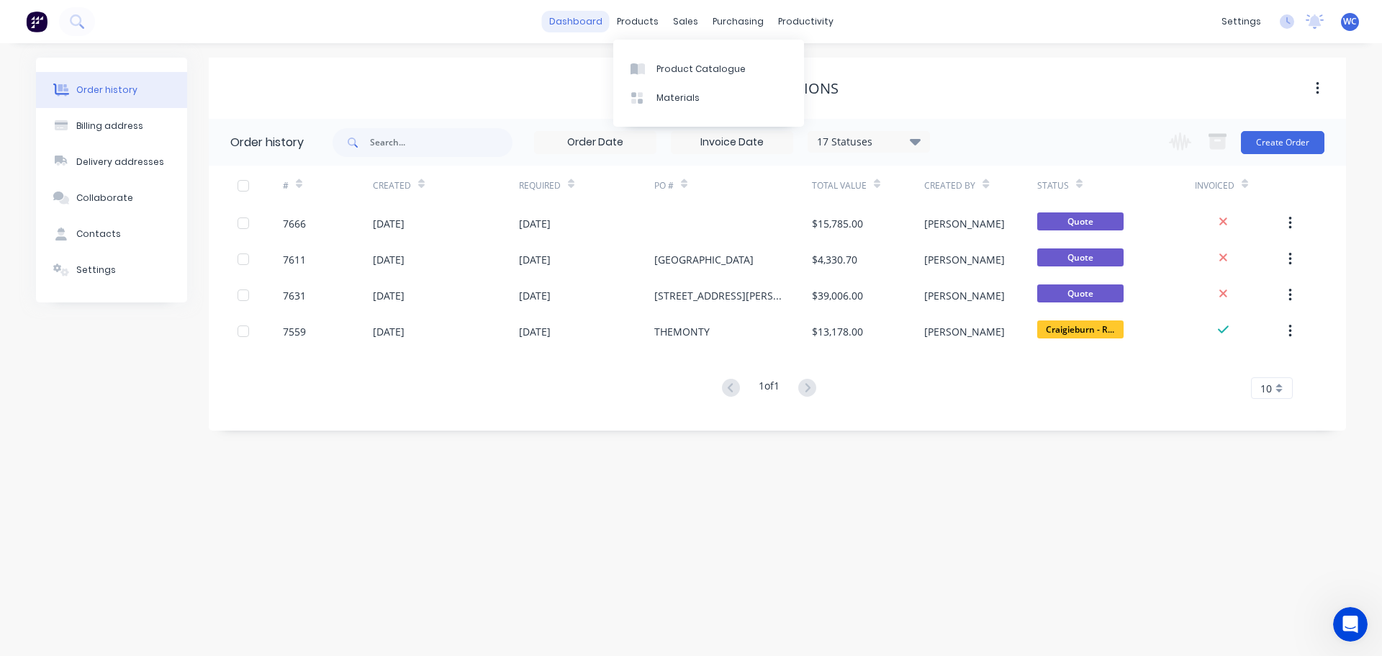
click at [600, 22] on link "dashboard" at bounding box center [576, 22] width 68 height 22
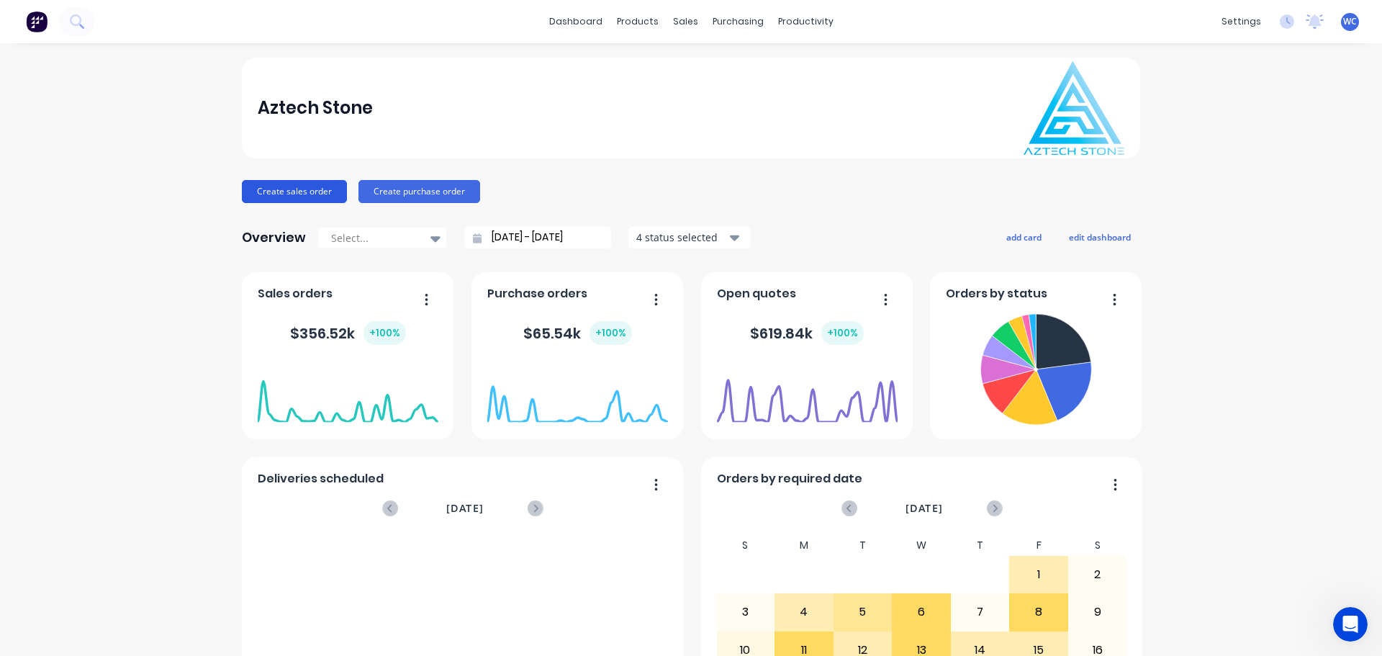
click at [291, 186] on button "Create sales order" at bounding box center [294, 191] width 105 height 23
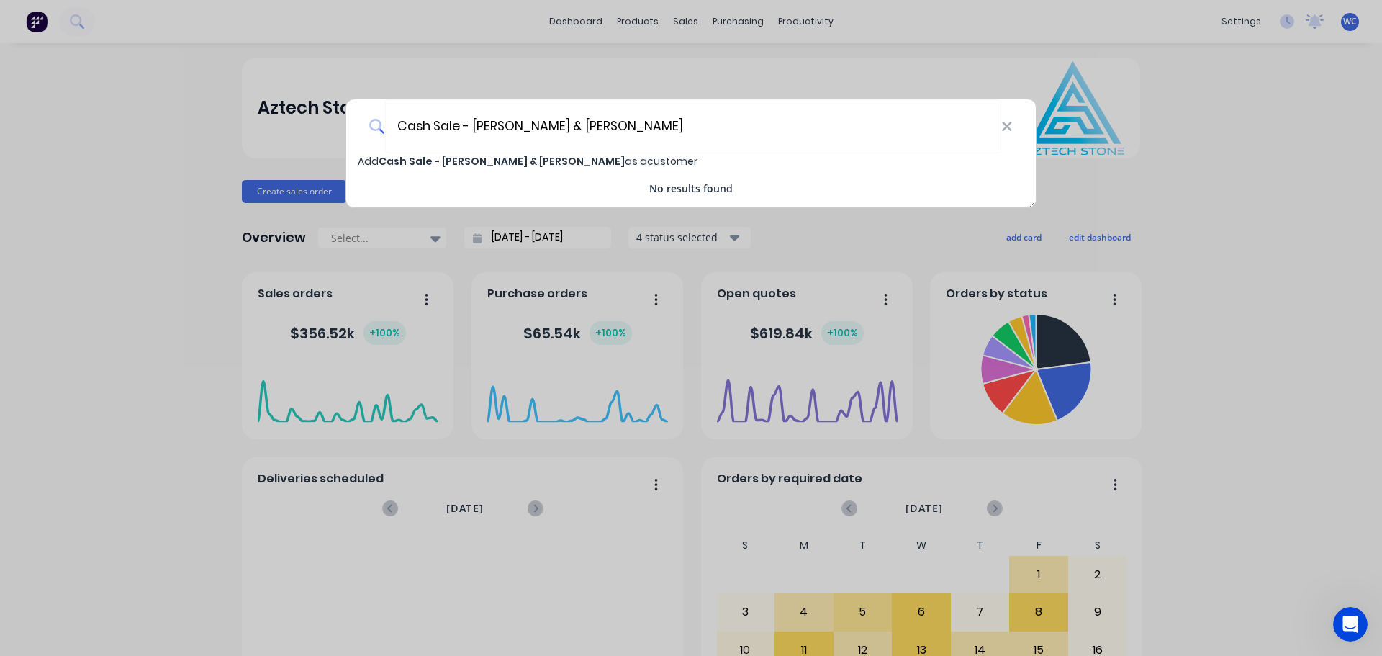
type input "Cash Sale - [PERSON_NAME] & [PERSON_NAME]"
click at [501, 161] on span "Cash Sale - [PERSON_NAME] & [PERSON_NAME]" at bounding box center [502, 161] width 246 height 14
select select "AU"
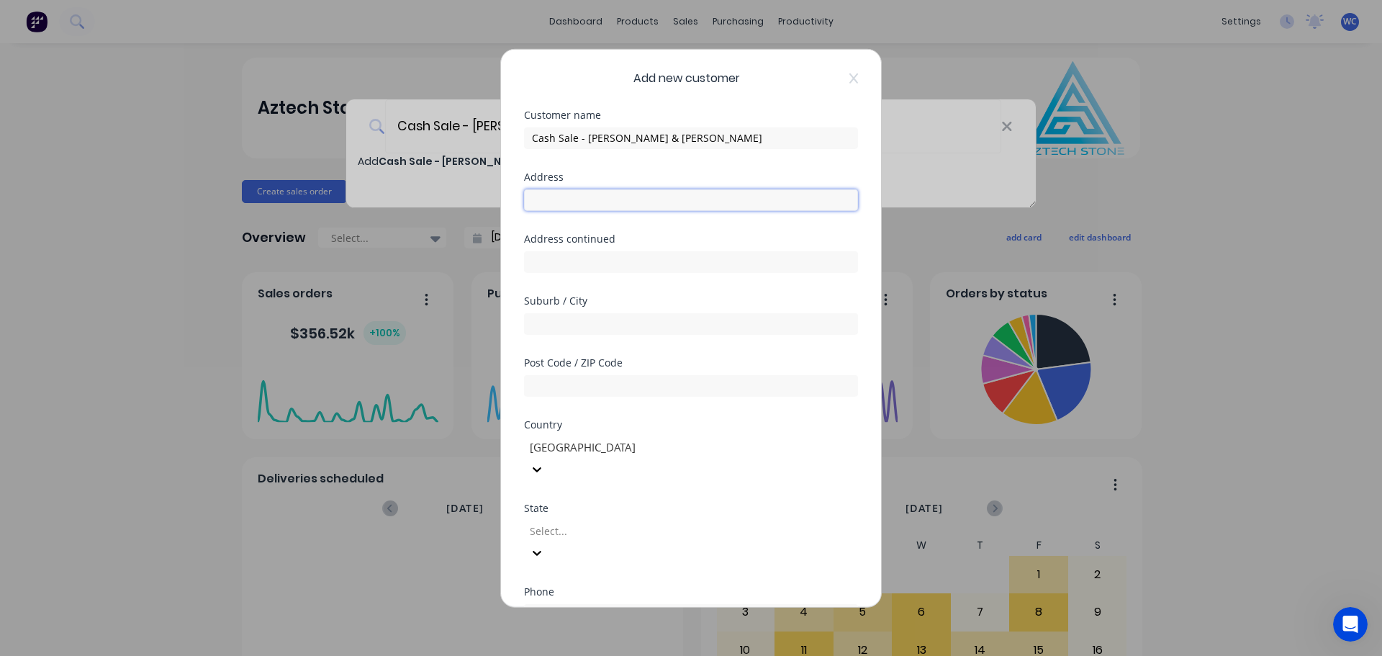
click at [556, 202] on input "text" at bounding box center [691, 200] width 334 height 22
type input "[STREET_ADDRESS]"
click at [578, 322] on input "text" at bounding box center [691, 323] width 334 height 22
type input "ELSTERNWICK"
click at [566, 382] on input "text" at bounding box center [691, 385] width 334 height 22
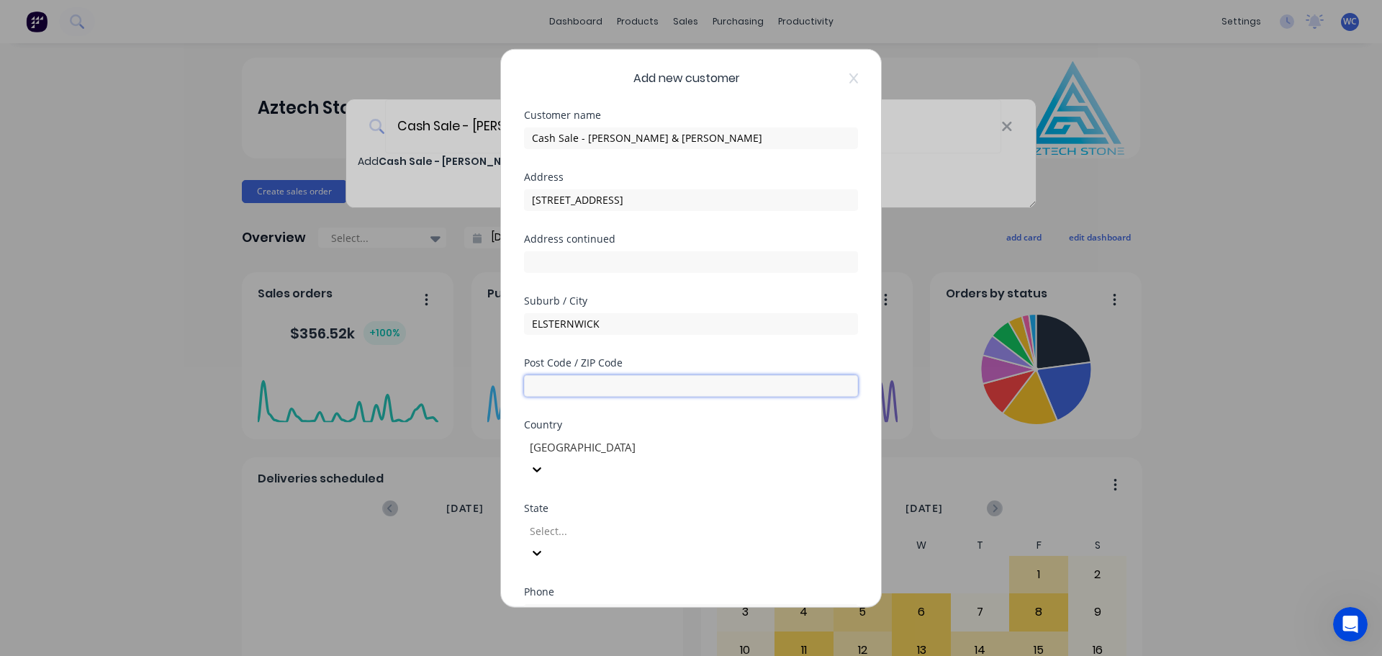
click at [574, 385] on input "text" at bounding box center [691, 385] width 334 height 22
type input "3185"
click at [612, 522] on div at bounding box center [631, 531] width 207 height 18
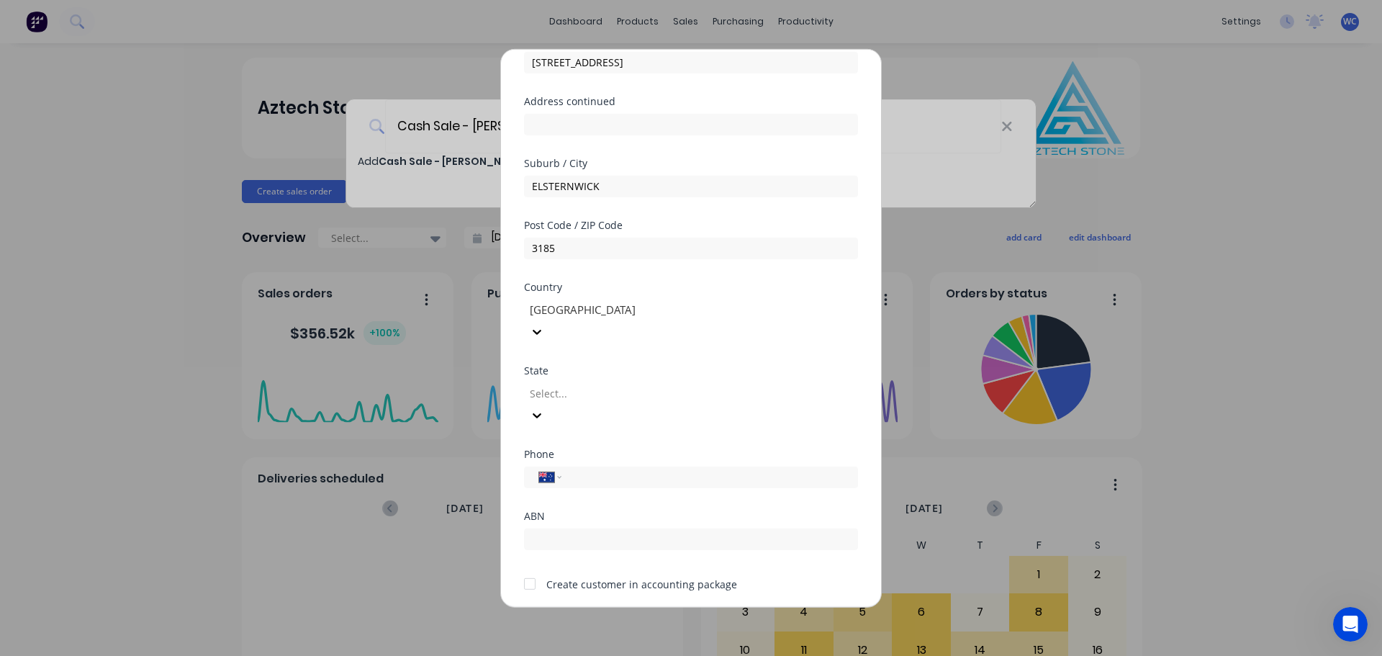
scroll to position [140, 0]
click at [673, 381] on div at bounding box center [631, 390] width 207 height 18
click at [595, 466] on input "tel" at bounding box center [706, 474] width 271 height 17
click at [594, 466] on input "tel" at bounding box center [706, 474] width 271 height 17
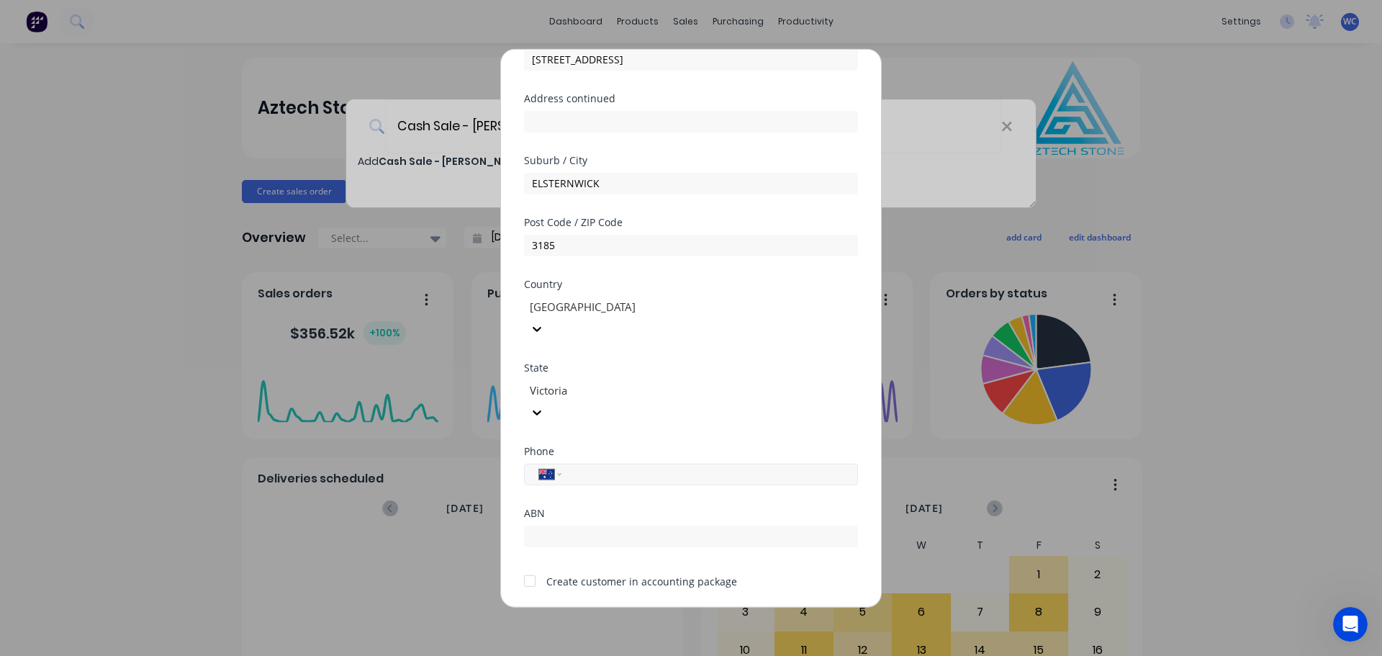
paste input "0409 160 833"
type input "0409 160 833"
click at [531, 561] on div at bounding box center [529, 575] width 29 height 29
click at [640, 606] on button "Save" at bounding box center [645, 617] width 79 height 23
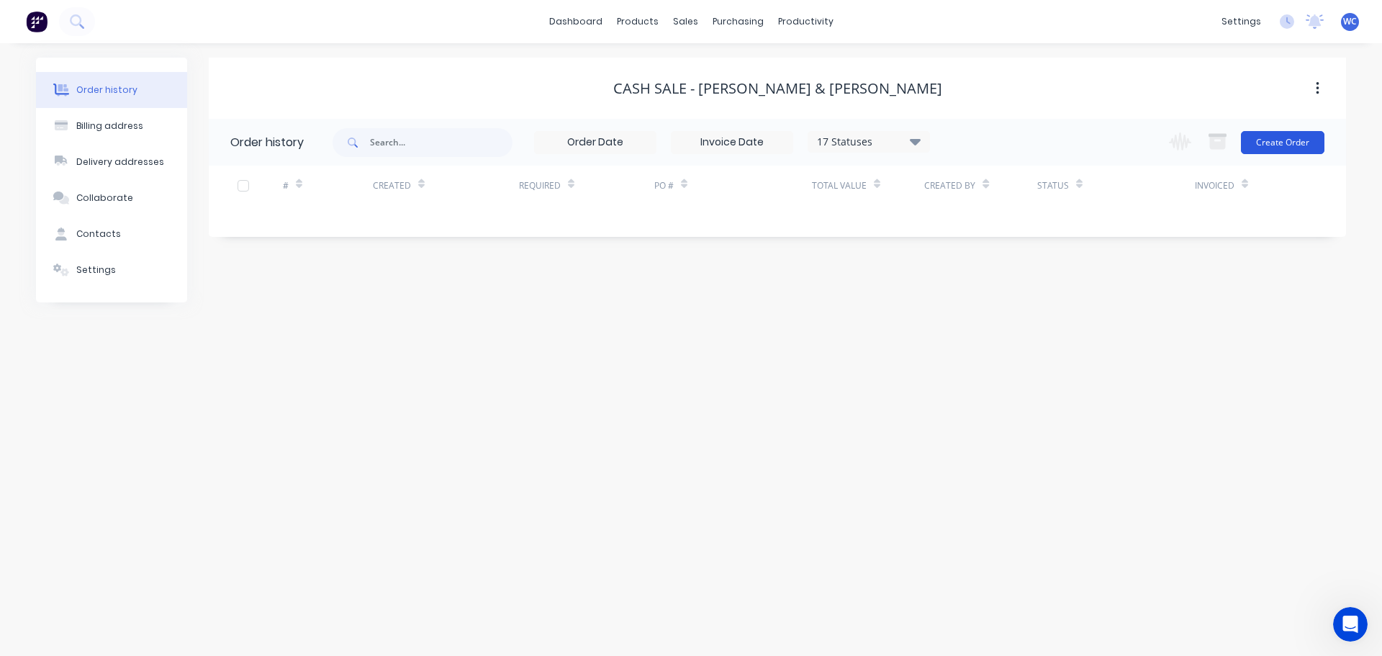
click at [1295, 144] on button "Create Order" at bounding box center [1282, 142] width 83 height 23
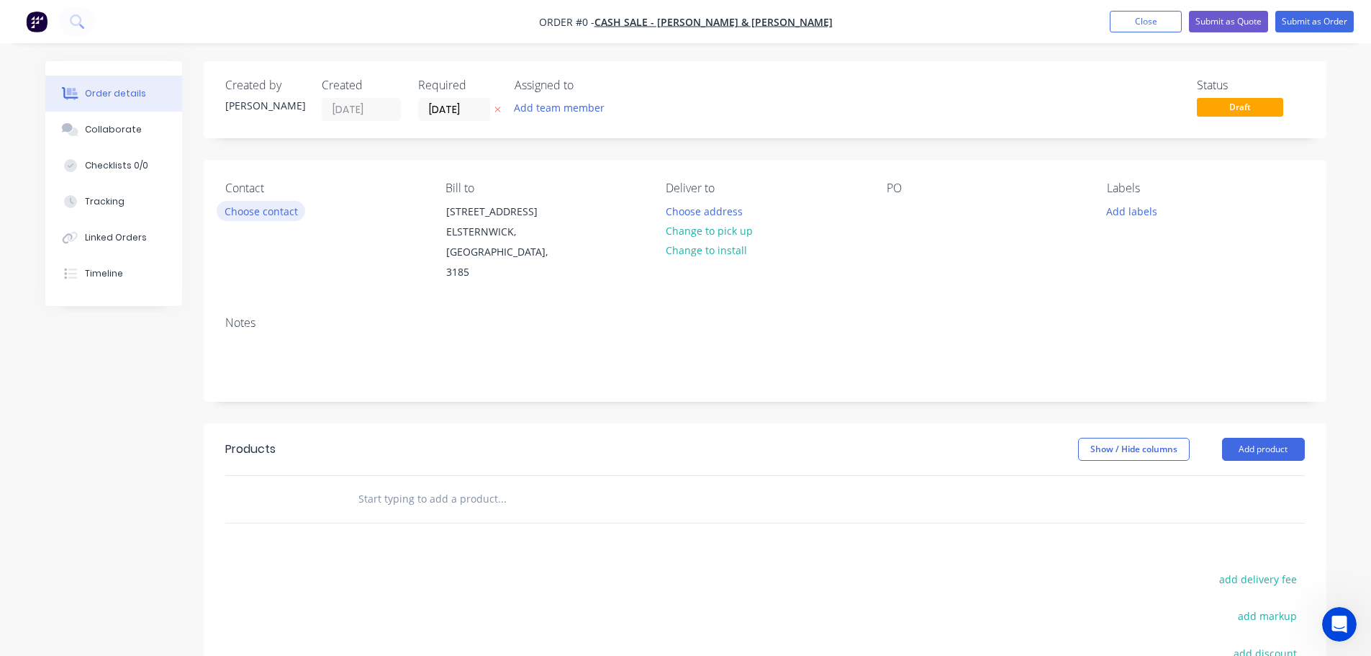
click at [274, 212] on button "Choose contact" at bounding box center [261, 210] width 89 height 19
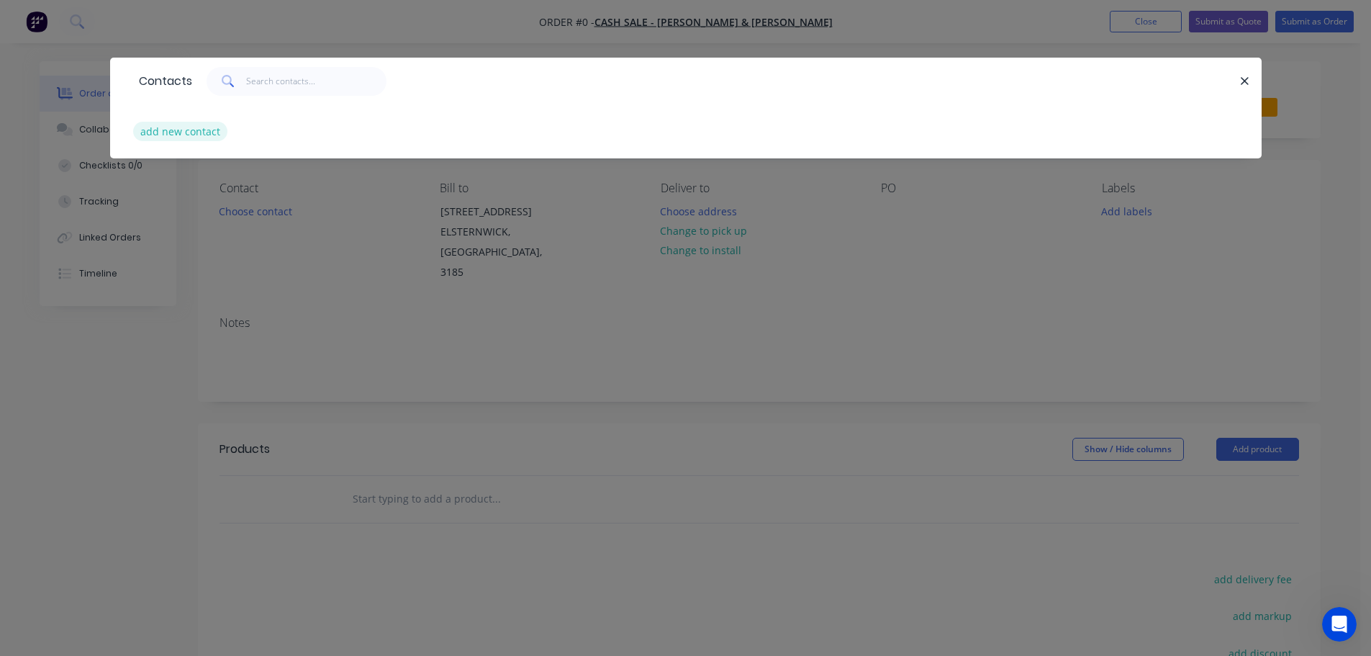
click at [188, 130] on button "add new contact" at bounding box center [180, 131] width 95 height 19
select select "AU"
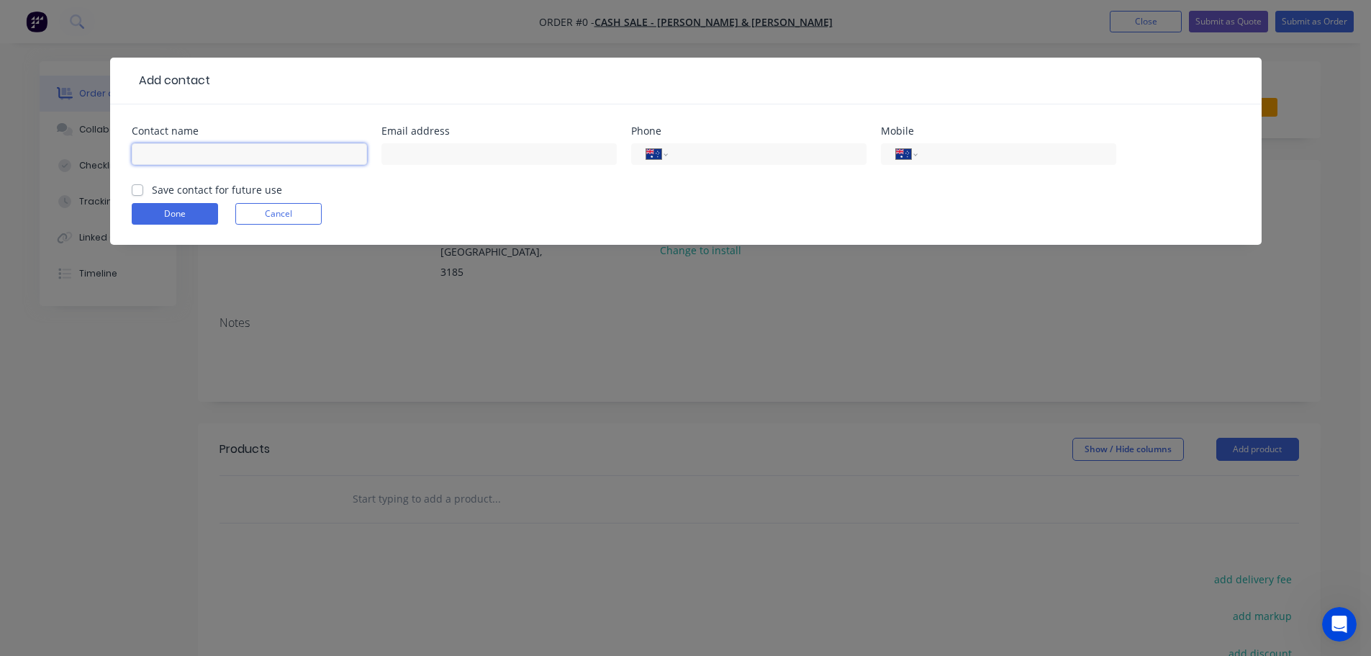
click at [176, 154] on input "text" at bounding box center [249, 154] width 235 height 22
type input "[PERSON_NAME]"
click at [433, 153] on input "text" at bounding box center [498, 154] width 235 height 22
click at [419, 154] on input "text" at bounding box center [498, 154] width 235 height 22
paste input "[EMAIL_ADDRESS][DOMAIN_NAME]"
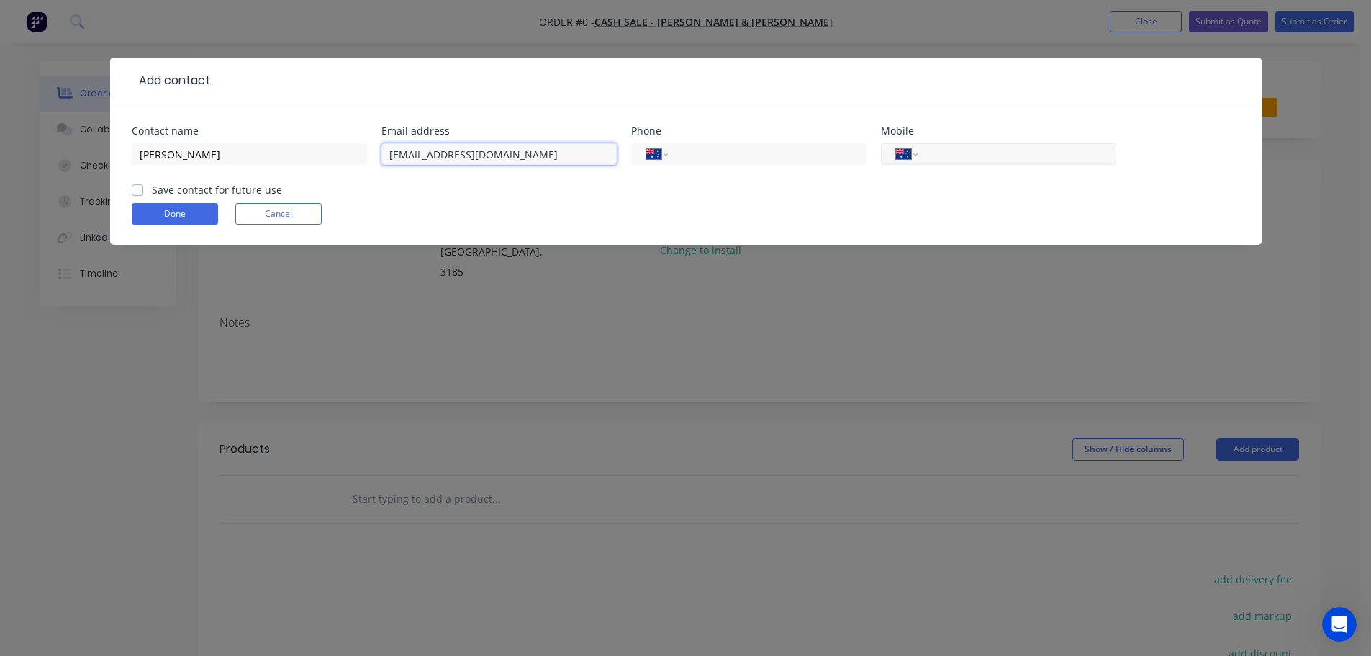
type input "[EMAIL_ADDRESS][DOMAIN_NAME]"
click at [943, 152] on input "tel" at bounding box center [1014, 154] width 173 height 17
click at [946, 155] on input "tel" at bounding box center [1014, 154] width 173 height 17
paste input "0409 160 833"
type input "0409 160 833"
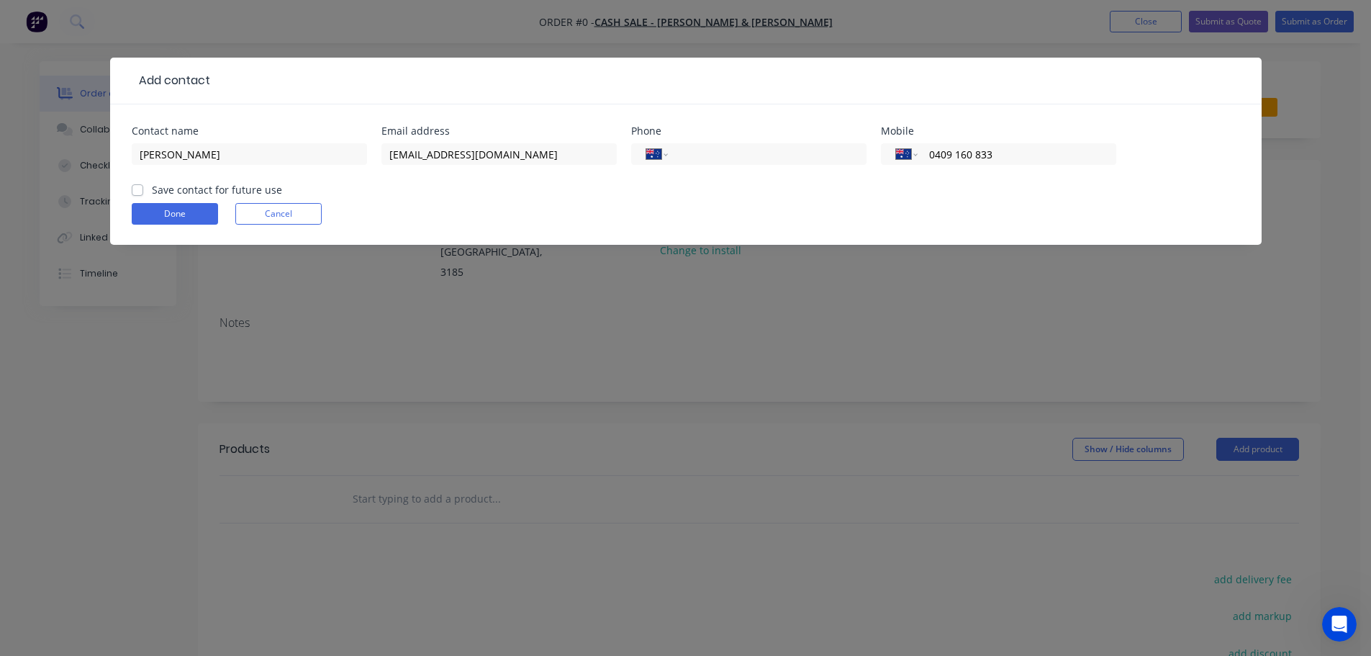
click at [152, 188] on label "Save contact for future use" at bounding box center [217, 189] width 130 height 15
click at [141, 188] on input "Save contact for future use" at bounding box center [138, 189] width 12 height 14
checkbox input "true"
click at [187, 217] on button "Done" at bounding box center [175, 214] width 86 height 22
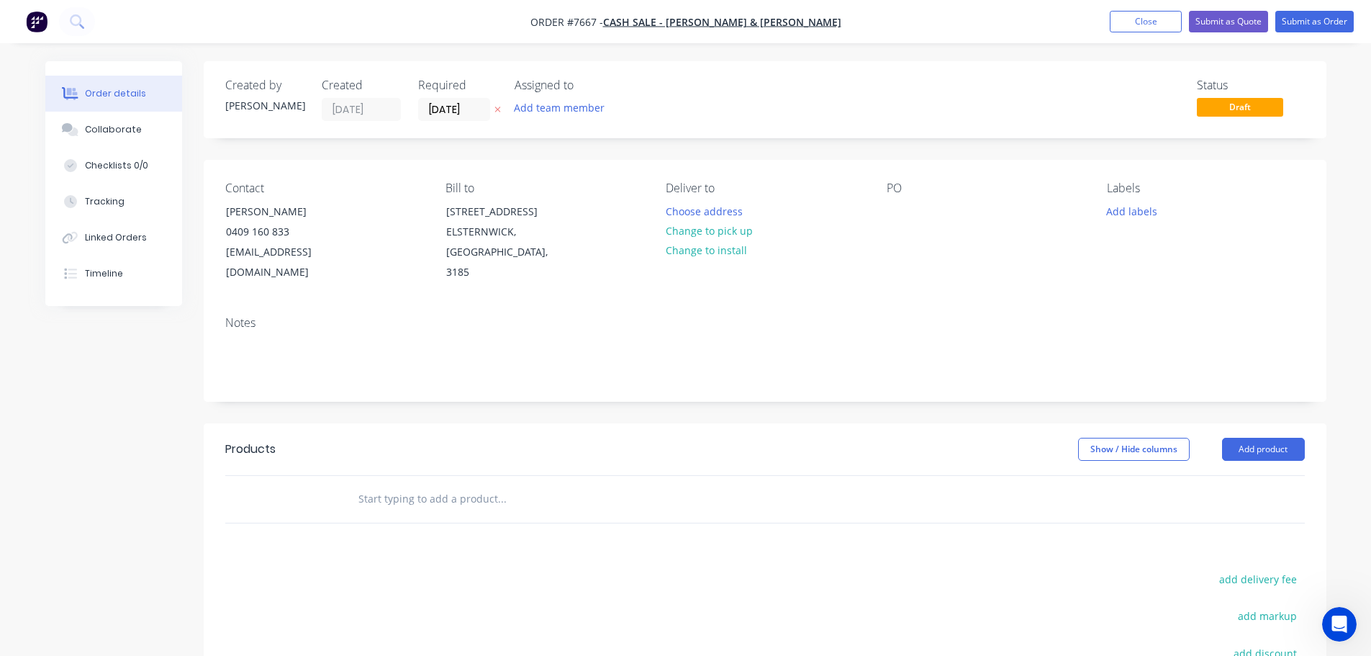
click at [392, 484] on input "text" at bounding box center [502, 498] width 288 height 29
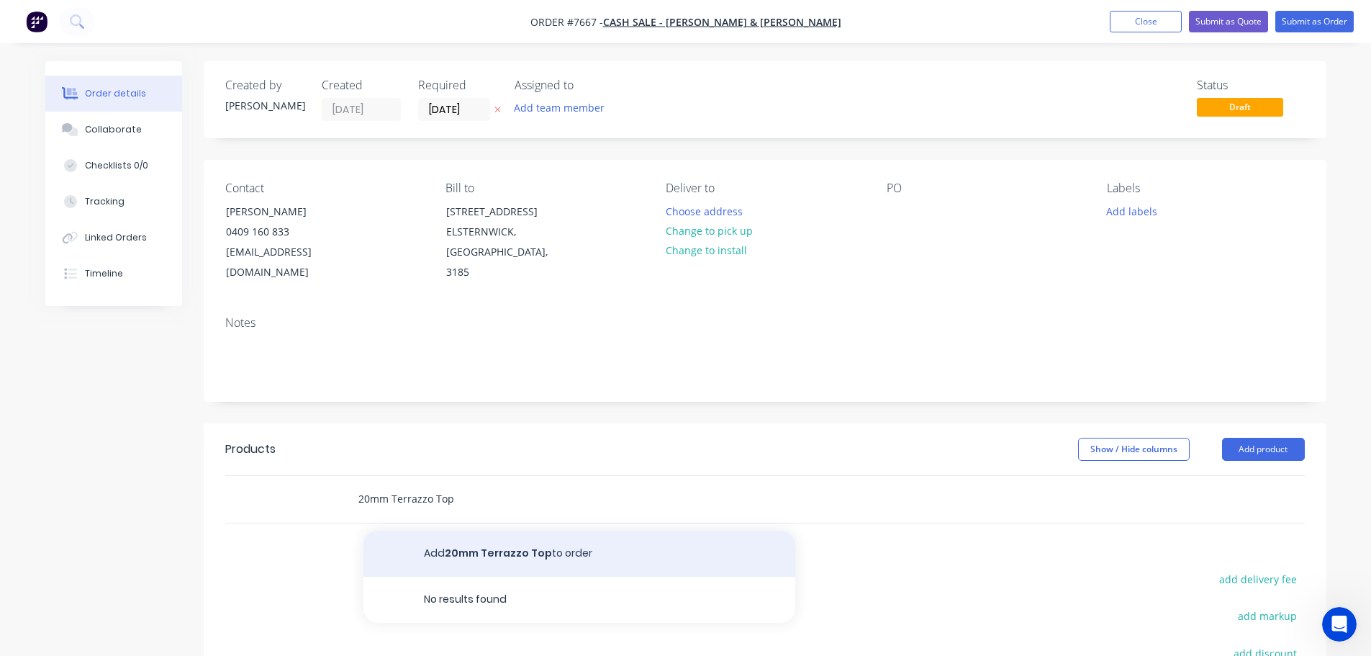
type input "20mm Terrazzo Top"
click at [467, 530] on button "Add 20mm Terrazzo Top to order" at bounding box center [579, 553] width 432 height 46
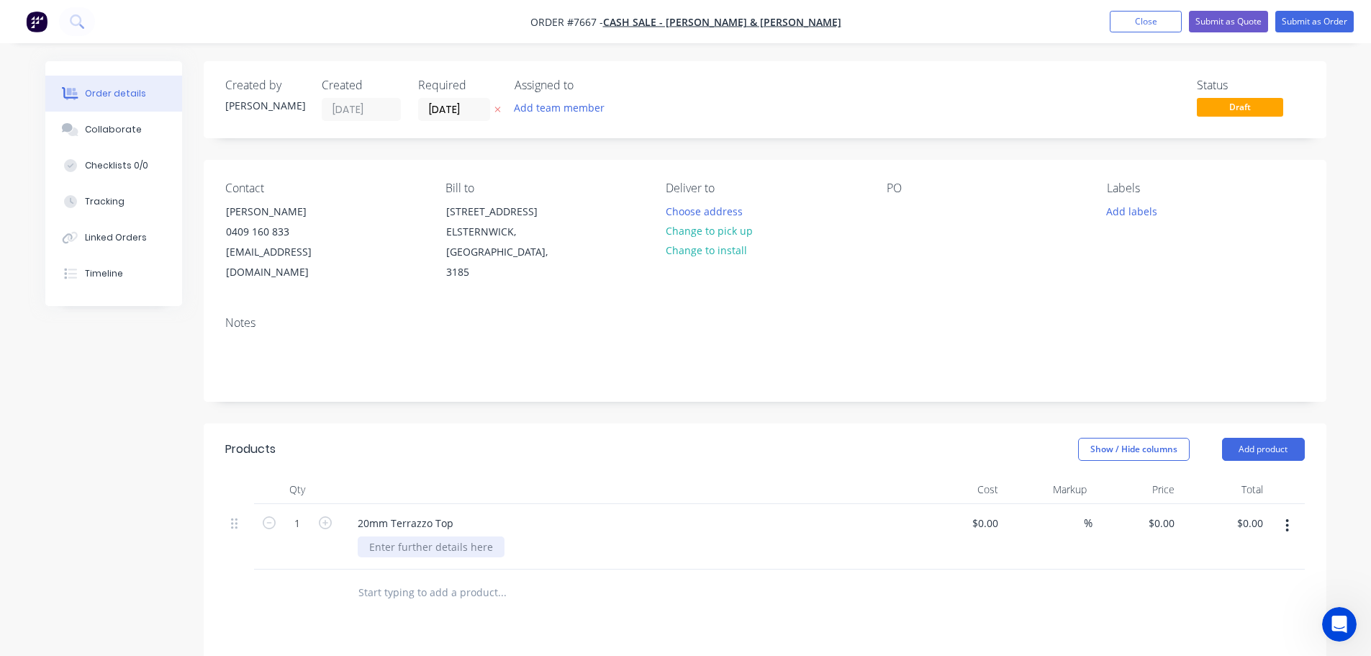
click at [405, 536] on div at bounding box center [431, 546] width 147 height 21
click at [493, 536] on div "Cutting & fabrication onl" at bounding box center [429, 546] width 142 height 21
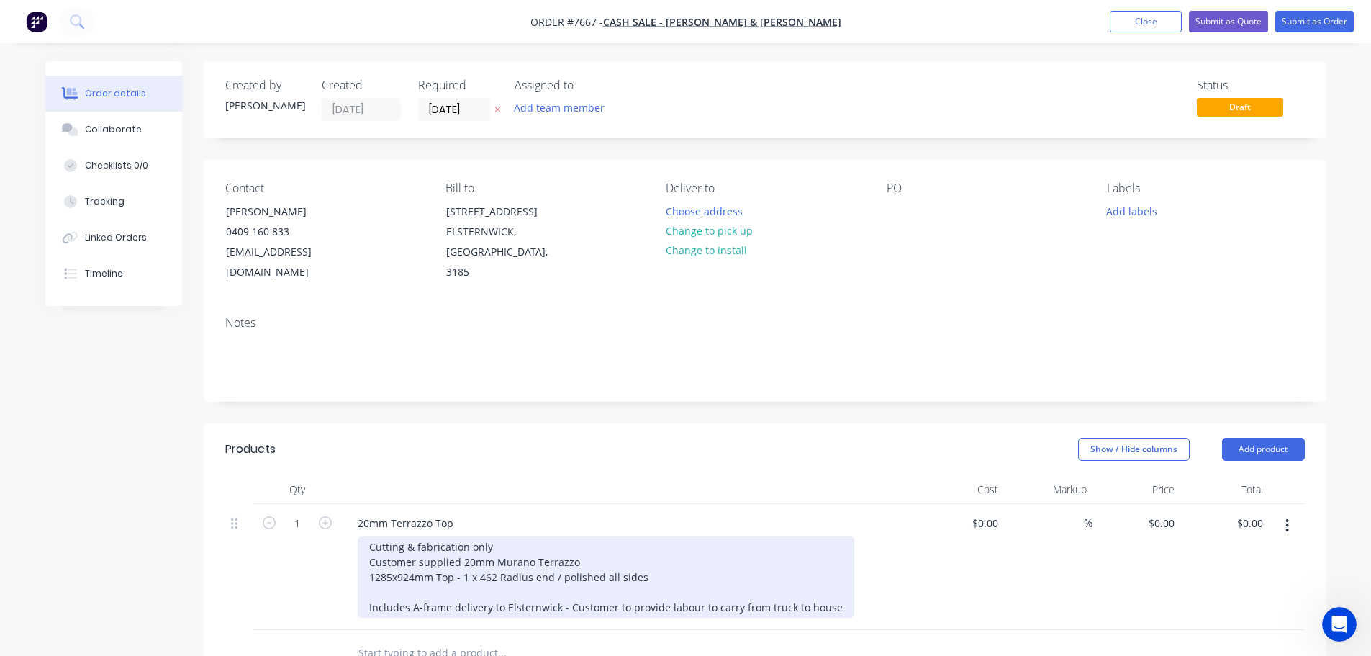
click at [710, 586] on div "Cutting & fabrication only Customer supplied 20mm Murano Terrazzo 1285x924mm To…" at bounding box center [606, 576] width 497 height 81
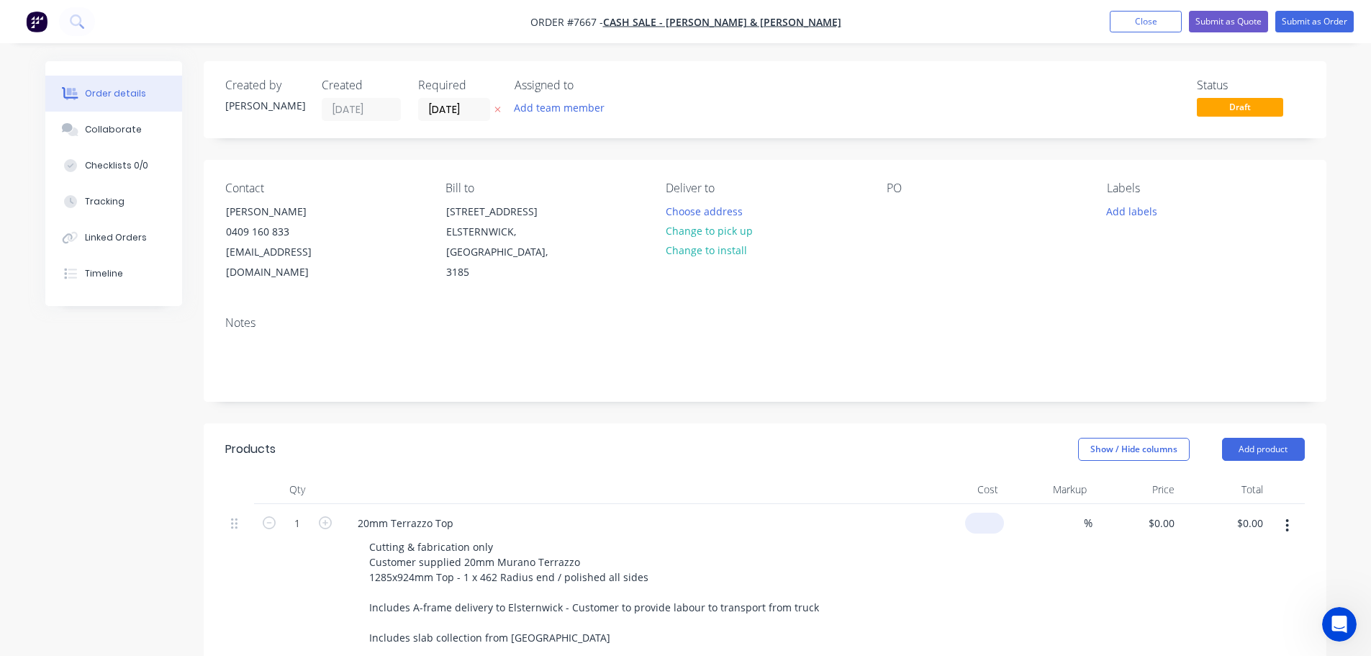
click at [977, 504] on div "$0.00" at bounding box center [960, 582] width 89 height 156
type input "$950.00"
click at [1230, 17] on button "Submit as Quote" at bounding box center [1228, 22] width 79 height 22
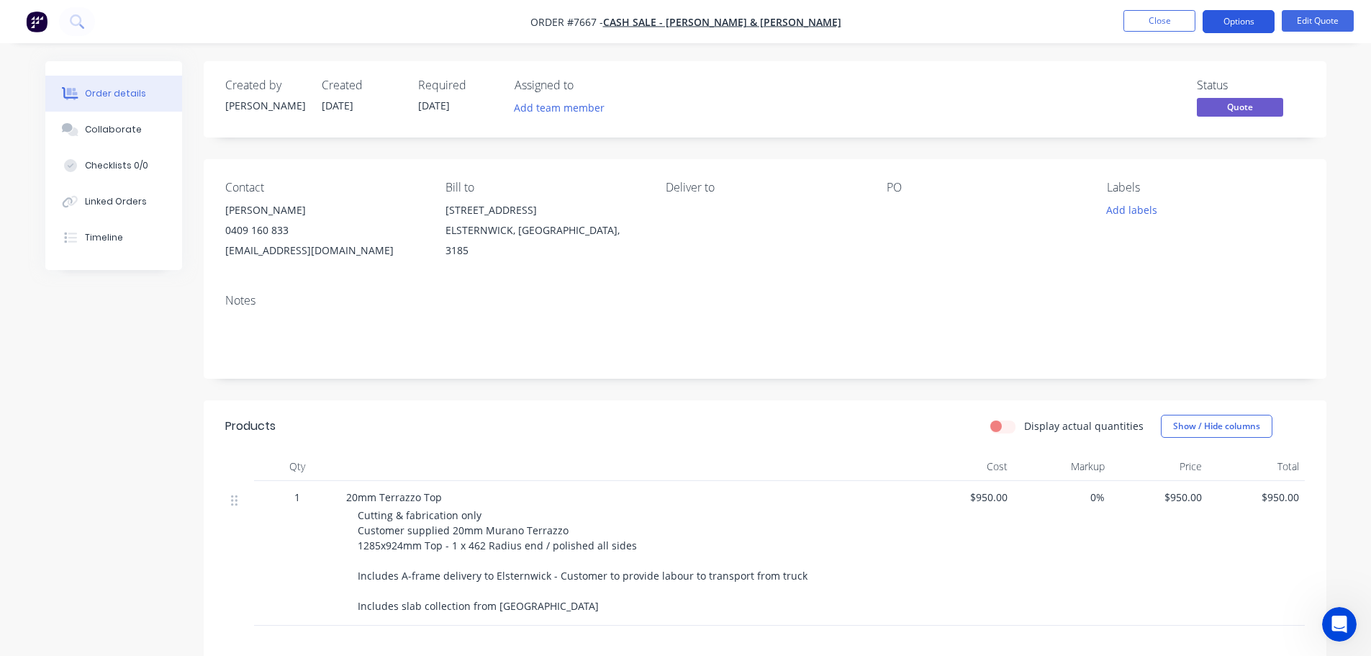
click at [1234, 13] on button "Options" at bounding box center [1239, 21] width 72 height 23
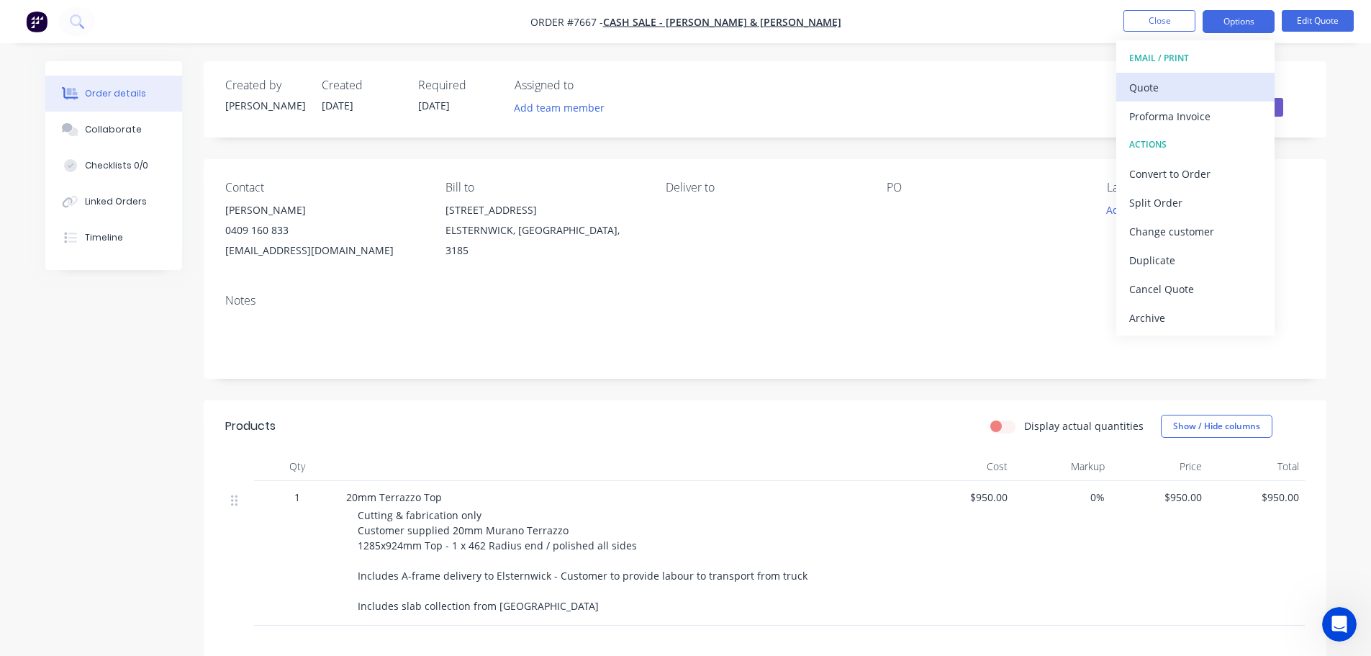
click at [1181, 81] on div "Quote" at bounding box center [1195, 87] width 132 height 21
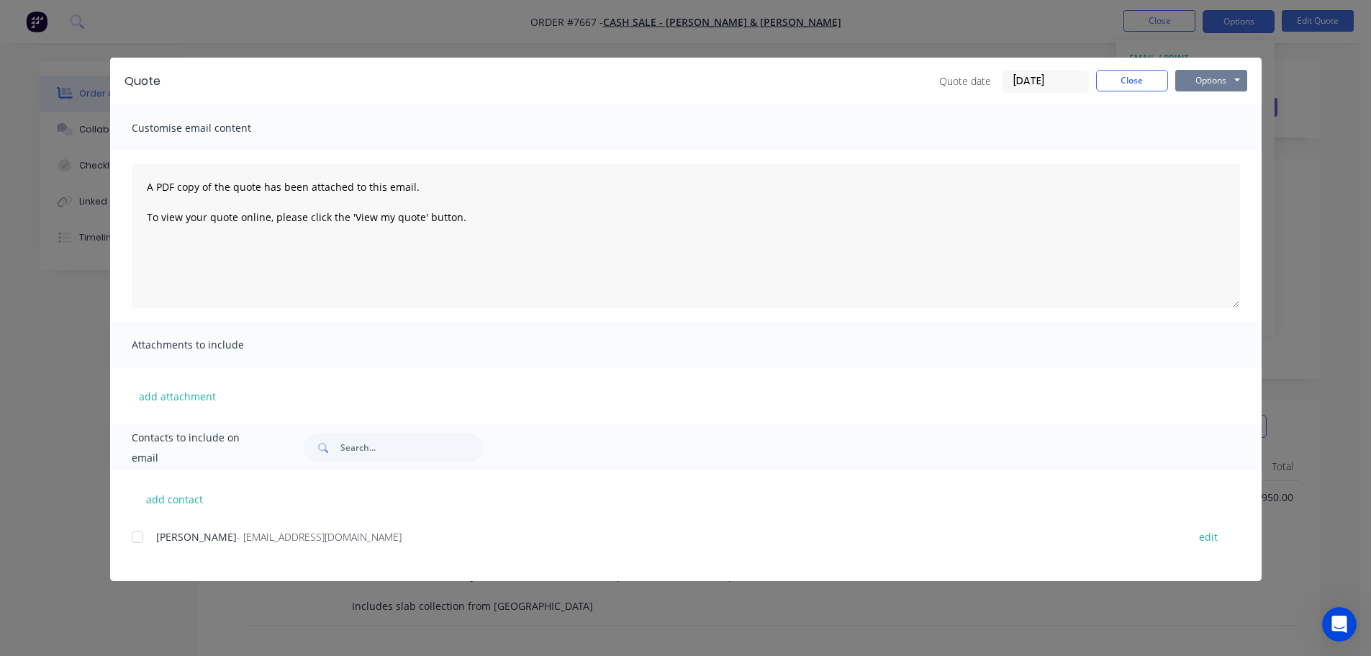
click at [1210, 77] on button "Options" at bounding box center [1211, 81] width 72 height 22
click at [1223, 104] on button "Preview" at bounding box center [1221, 106] width 92 height 24
click at [1136, 81] on button "Close" at bounding box center [1132, 81] width 72 height 22
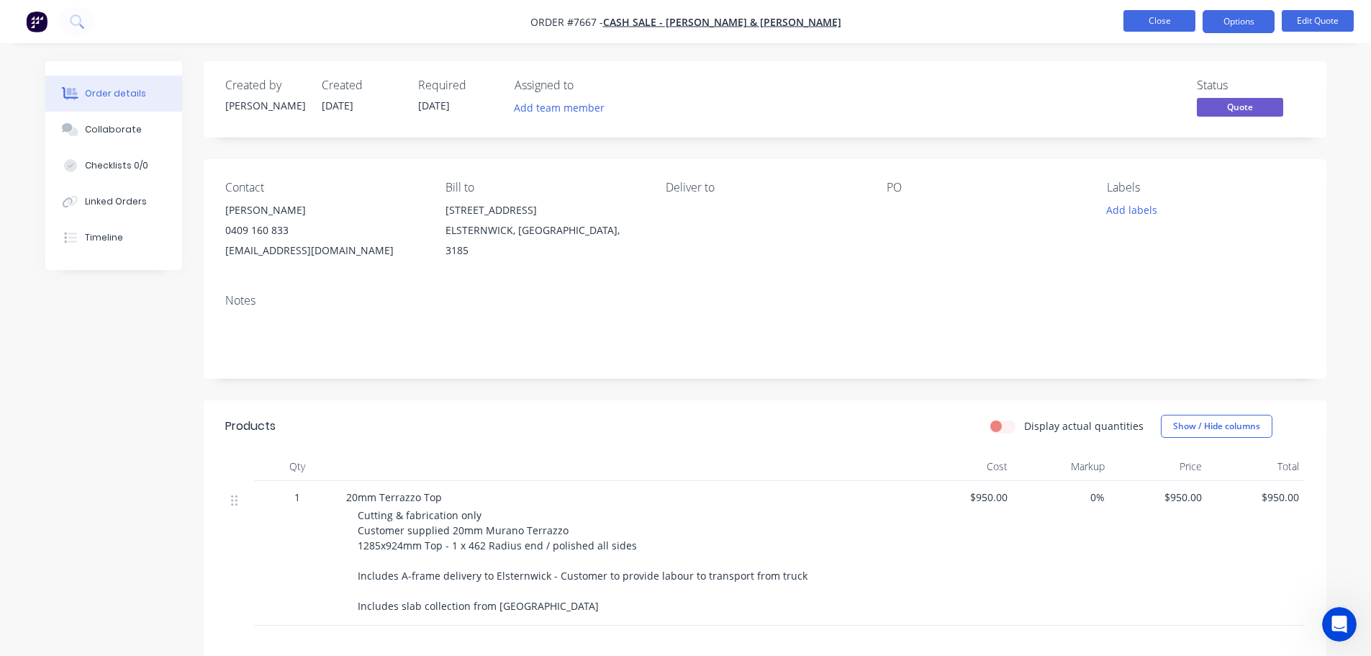
click at [1175, 22] on button "Close" at bounding box center [1159, 21] width 72 height 22
